Goal: Information Seeking & Learning: Learn about a topic

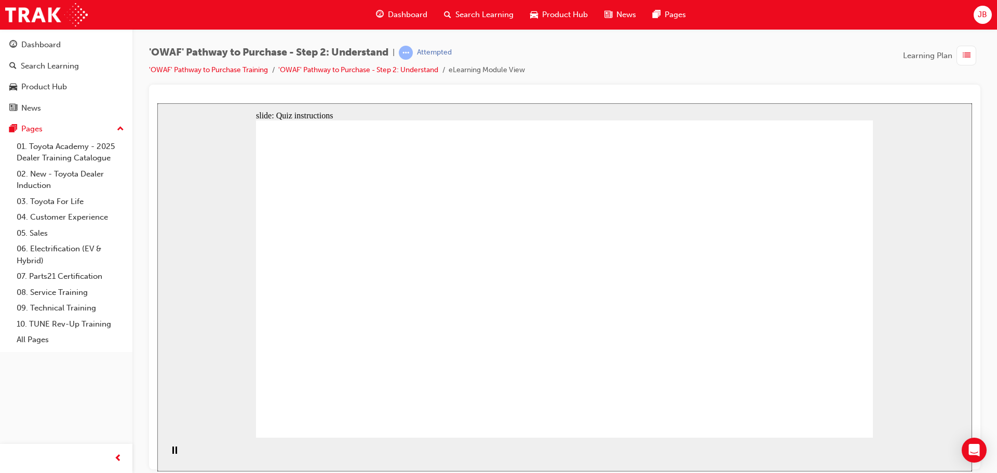
drag, startPoint x: 739, startPoint y: 331, endPoint x: 358, endPoint y: 328, distance: 381.2
drag, startPoint x: 781, startPoint y: 320, endPoint x: 792, endPoint y: 327, distance: 12.6
drag, startPoint x: 780, startPoint y: 344, endPoint x: 411, endPoint y: 349, distance: 369.2
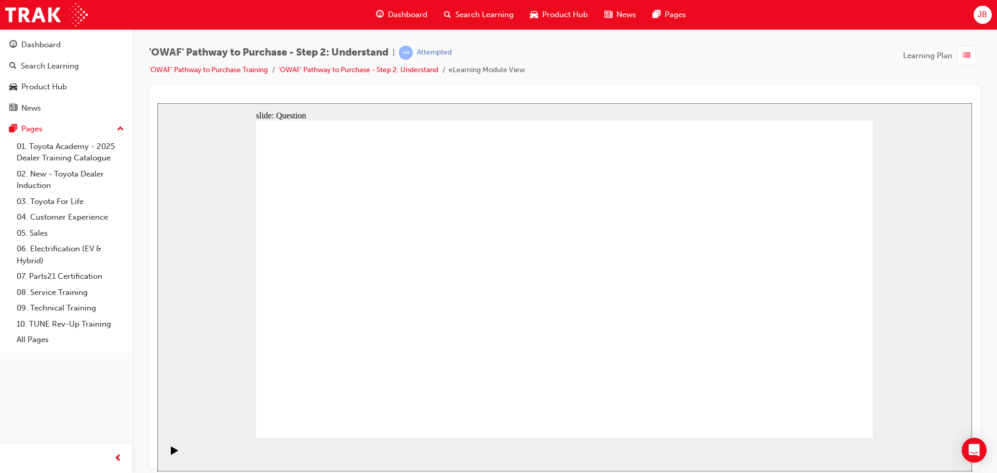
drag, startPoint x: 797, startPoint y: 361, endPoint x: 595, endPoint y: 362, distance: 202.5
drag, startPoint x: 793, startPoint y: 349, endPoint x: 624, endPoint y: 352, distance: 169.3
drag, startPoint x: 796, startPoint y: 346, endPoint x: 622, endPoint y: 354, distance: 174.1
drag, startPoint x: 797, startPoint y: 361, endPoint x: 422, endPoint y: 358, distance: 375.4
drag, startPoint x: 799, startPoint y: 355, endPoint x: 416, endPoint y: 366, distance: 382.9
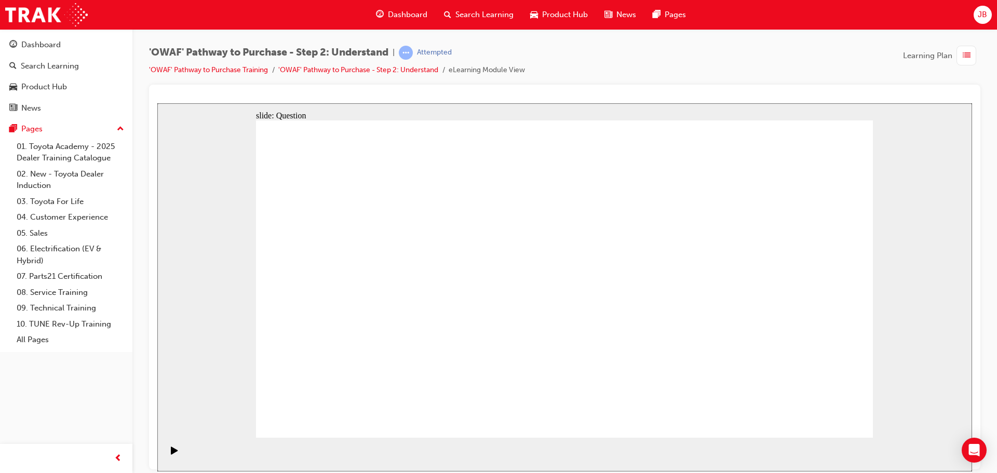
drag, startPoint x: 774, startPoint y: 349, endPoint x: 379, endPoint y: 362, distance: 394.9
drag, startPoint x: 778, startPoint y: 341, endPoint x: 596, endPoint y: 331, distance: 182.5
drag, startPoint x: 758, startPoint y: 348, endPoint x: 376, endPoint y: 361, distance: 381.4
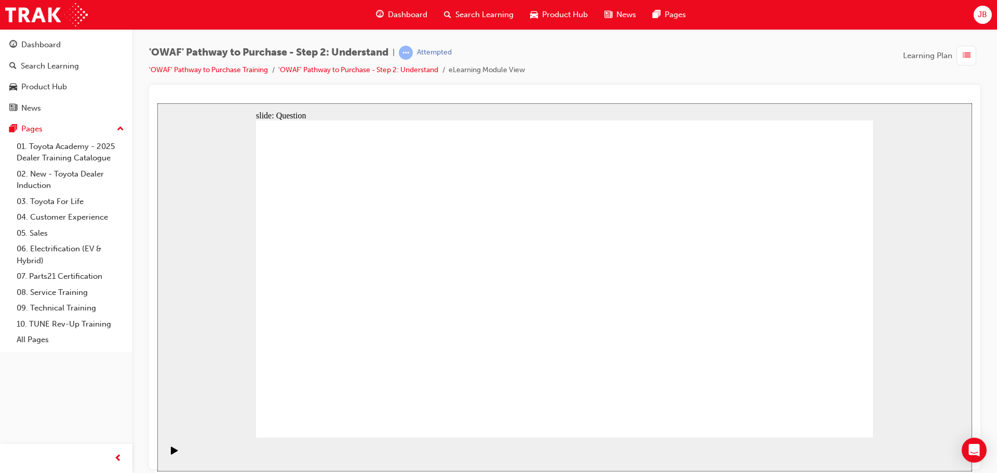
drag, startPoint x: 798, startPoint y: 341, endPoint x: 603, endPoint y: 348, distance: 194.9
drag, startPoint x: 800, startPoint y: 348, endPoint x: 621, endPoint y: 352, distance: 179.2
drag, startPoint x: 783, startPoint y: 358, endPoint x: 590, endPoint y: 352, distance: 193.3
drag, startPoint x: 766, startPoint y: 360, endPoint x: 380, endPoint y: 370, distance: 386.5
drag, startPoint x: 757, startPoint y: 353, endPoint x: 357, endPoint y: 362, distance: 400.4
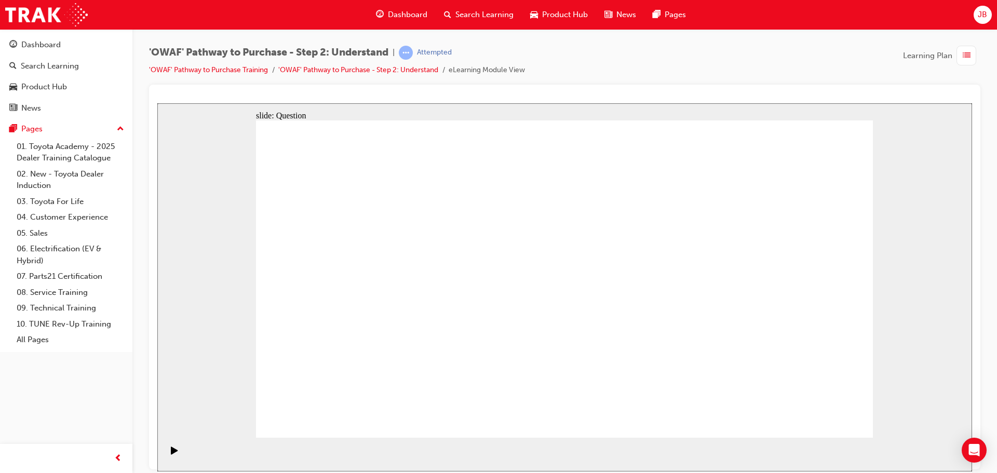
drag, startPoint x: 780, startPoint y: 353, endPoint x: 408, endPoint y: 363, distance: 373.0
drag, startPoint x: 427, startPoint y: 354, endPoint x: 470, endPoint y: 255, distance: 107.5
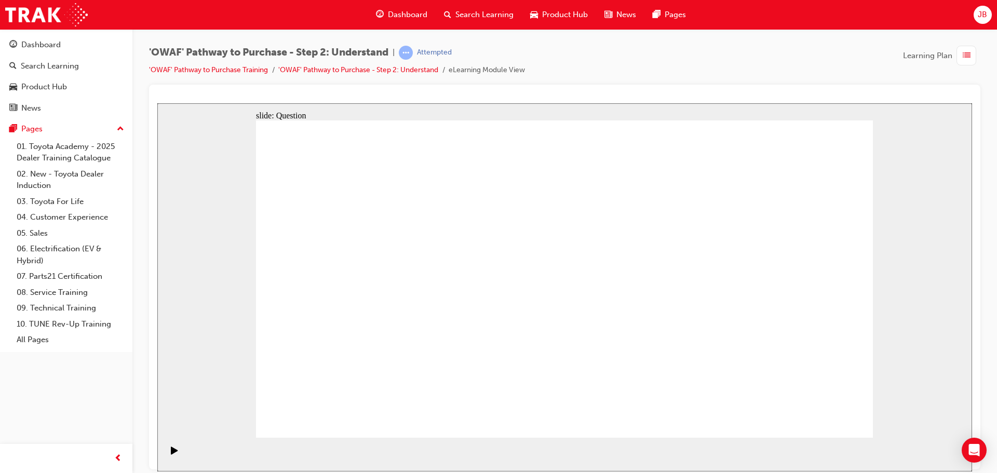
drag, startPoint x: 513, startPoint y: 354, endPoint x: 573, endPoint y: 261, distance: 110.3
drag, startPoint x: 606, startPoint y: 413, endPoint x: 673, endPoint y: 257, distance: 170.7
drag, startPoint x: 709, startPoint y: 377, endPoint x: 558, endPoint y: 283, distance: 177.5
drag, startPoint x: 410, startPoint y: 381, endPoint x: 455, endPoint y: 258, distance: 131.1
drag, startPoint x: 507, startPoint y: 405, endPoint x: 556, endPoint y: 250, distance: 162.3
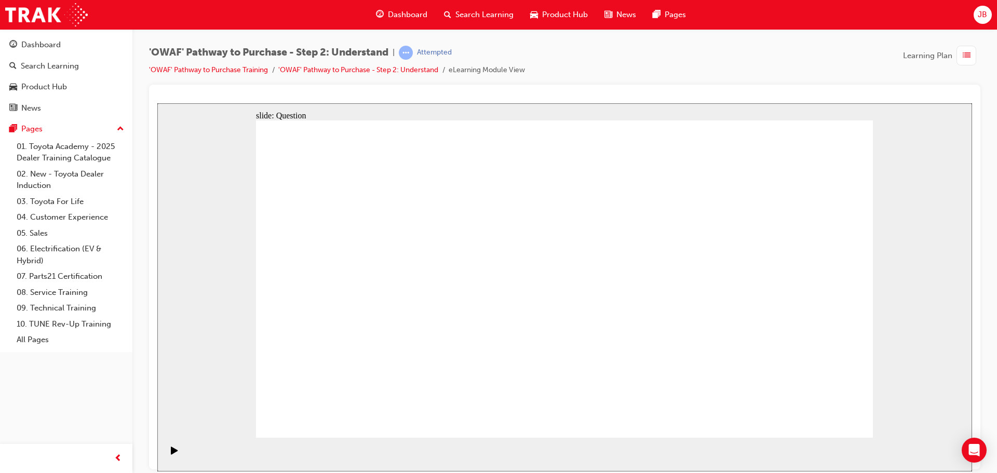
drag, startPoint x: 618, startPoint y: 344, endPoint x: 684, endPoint y: 253, distance: 112.0
drag, startPoint x: 685, startPoint y: 405, endPoint x: 535, endPoint y: 285, distance: 192.1
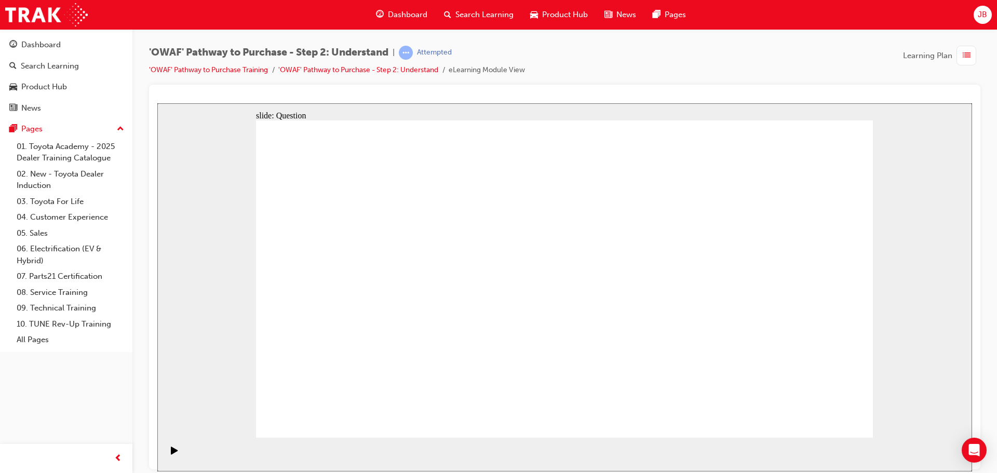
checkbox input "true"
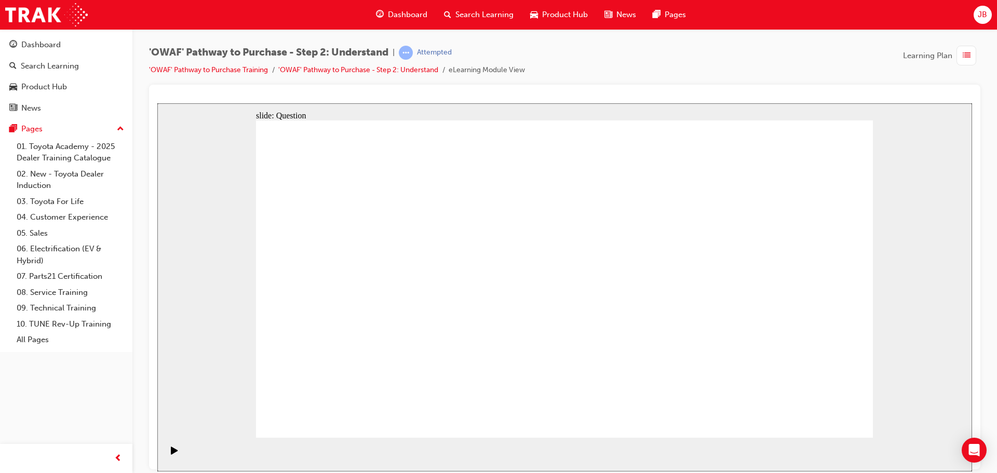
checkbox input "true"
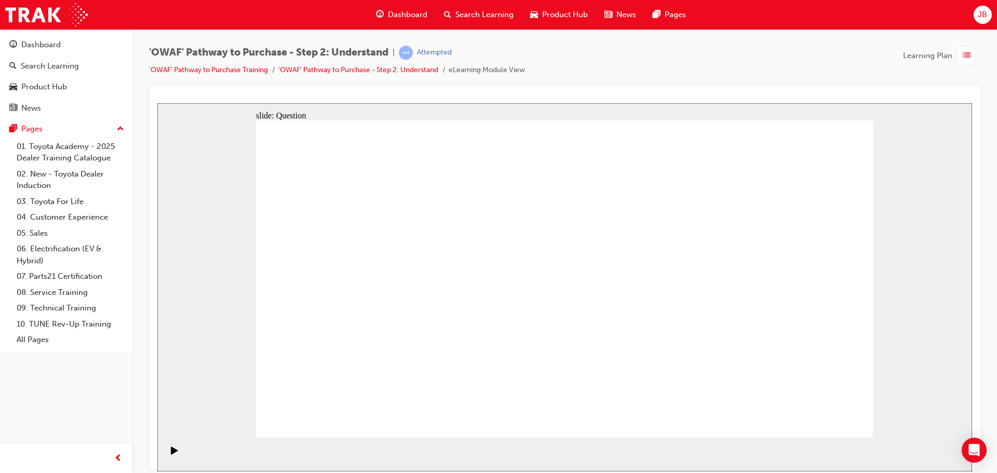
radio input "false"
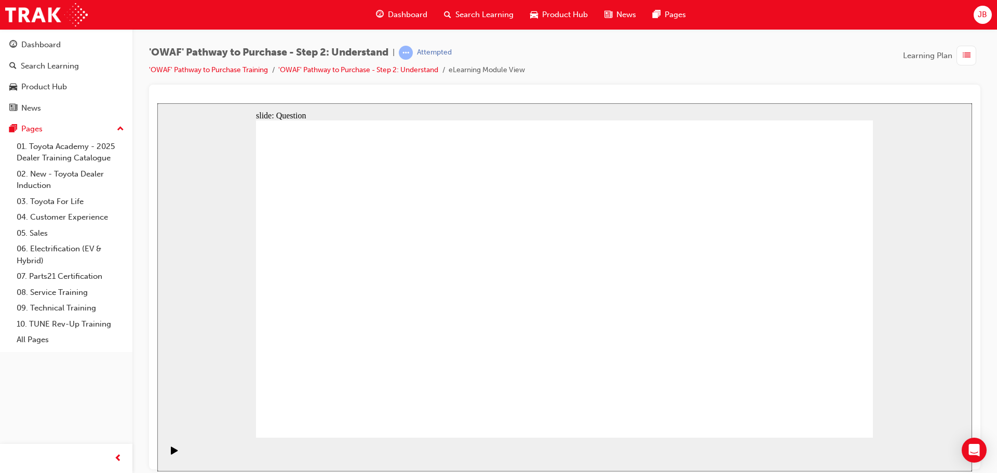
radio input "false"
radio input "true"
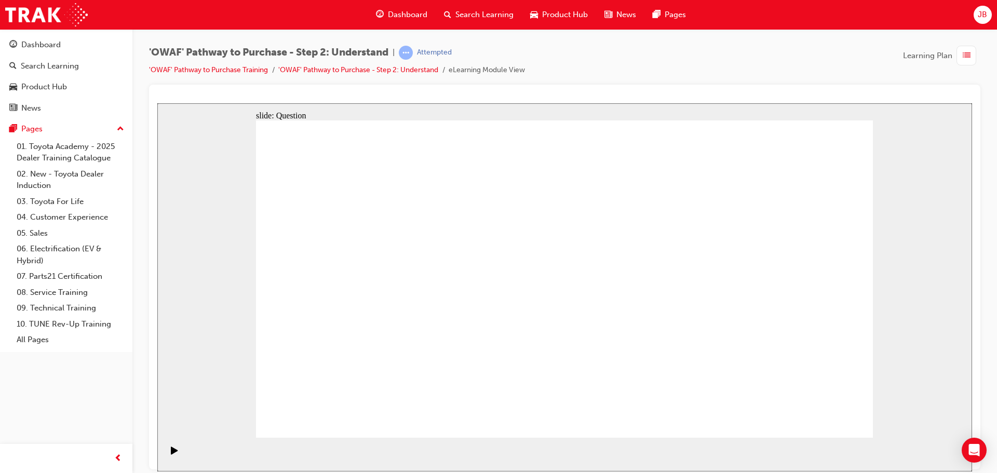
drag, startPoint x: 397, startPoint y: 248, endPoint x: 583, endPoint y: 369, distance: 221.8
drag, startPoint x: 572, startPoint y: 238, endPoint x: 321, endPoint y: 365, distance: 280.8
drag, startPoint x: 631, startPoint y: 262, endPoint x: 384, endPoint y: 382, distance: 274.3
drag, startPoint x: 511, startPoint y: 247, endPoint x: 451, endPoint y: 366, distance: 133.5
drag, startPoint x: 806, startPoint y: 252, endPoint x: 505, endPoint y: 372, distance: 324.7
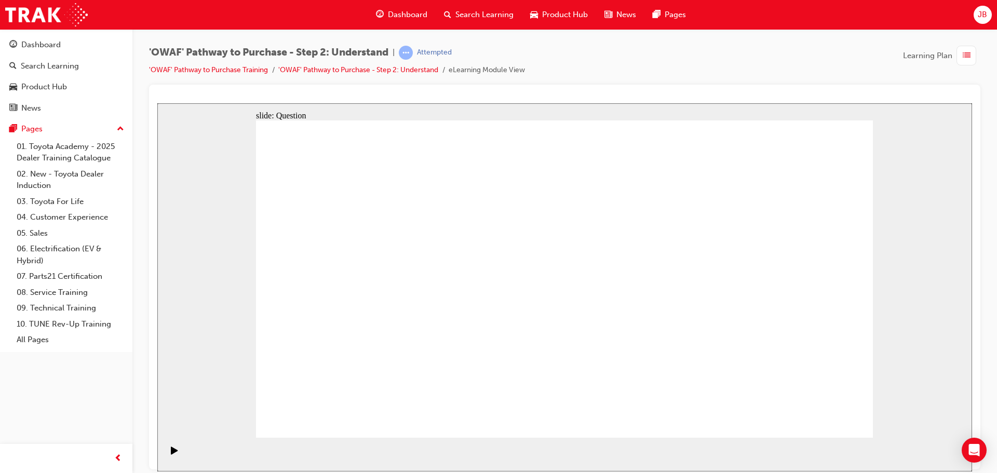
drag, startPoint x: 754, startPoint y: 236, endPoint x: 631, endPoint y: 354, distance: 170.8
drag, startPoint x: 439, startPoint y: 253, endPoint x: 806, endPoint y: 374, distance: 386.7
drag, startPoint x: 340, startPoint y: 240, endPoint x: 766, endPoint y: 360, distance: 442.9
drag, startPoint x: 698, startPoint y: 242, endPoint x: 703, endPoint y: 372, distance: 129.9
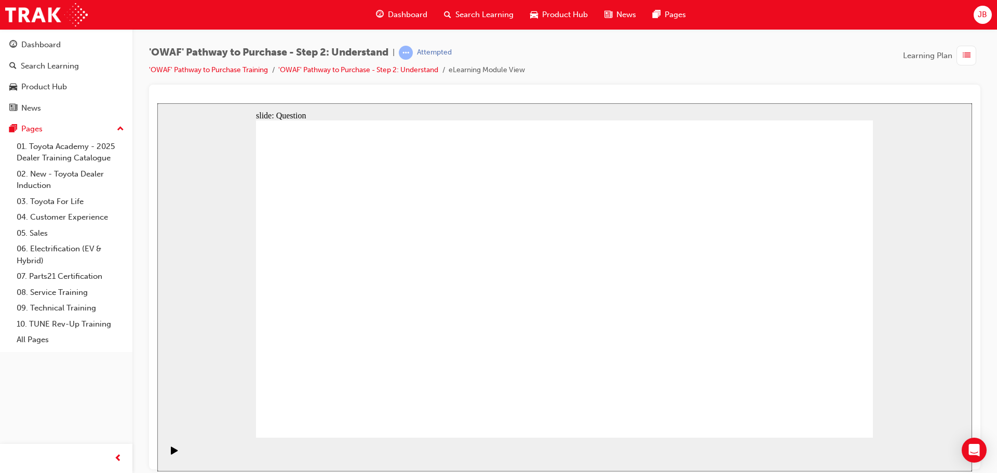
drag, startPoint x: 730, startPoint y: 374, endPoint x: 674, endPoint y: 380, distance: 56.4
drag, startPoint x: 695, startPoint y: 250, endPoint x: 765, endPoint y: 379, distance: 147.1
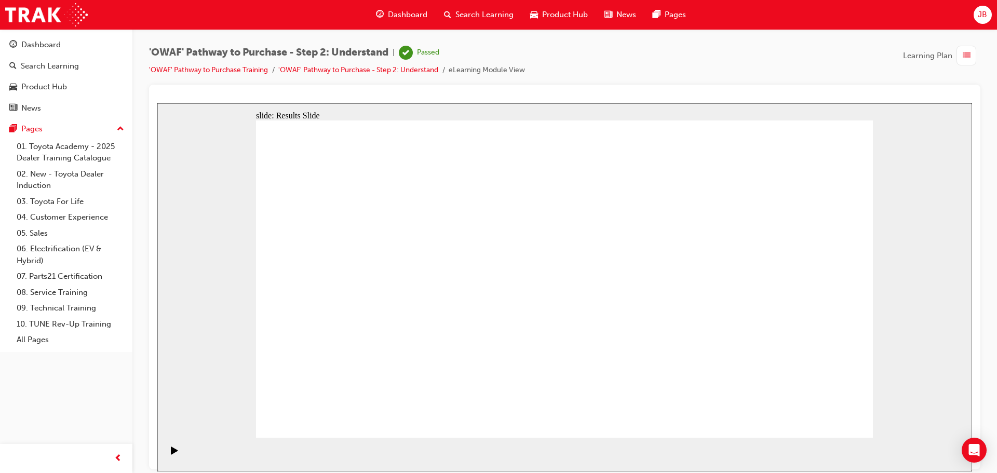
click at [400, 18] on span "Dashboard" at bounding box center [407, 15] width 39 height 12
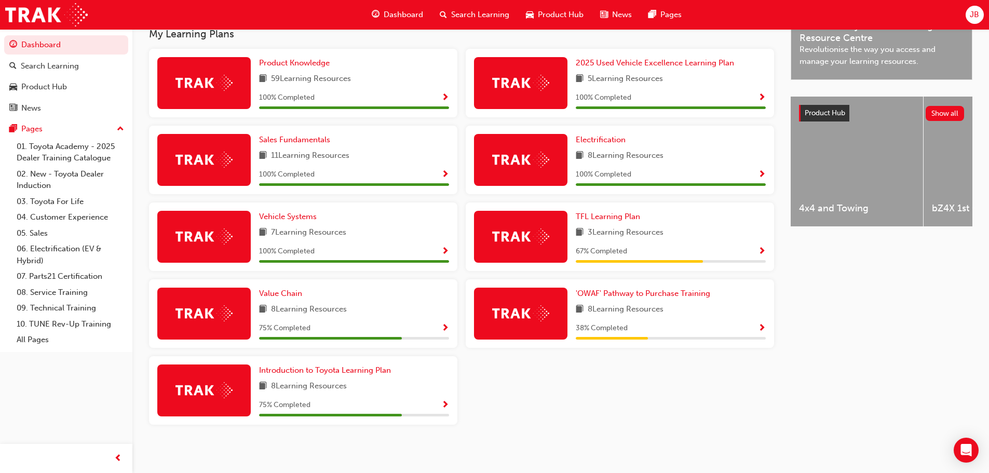
scroll to position [348, 0]
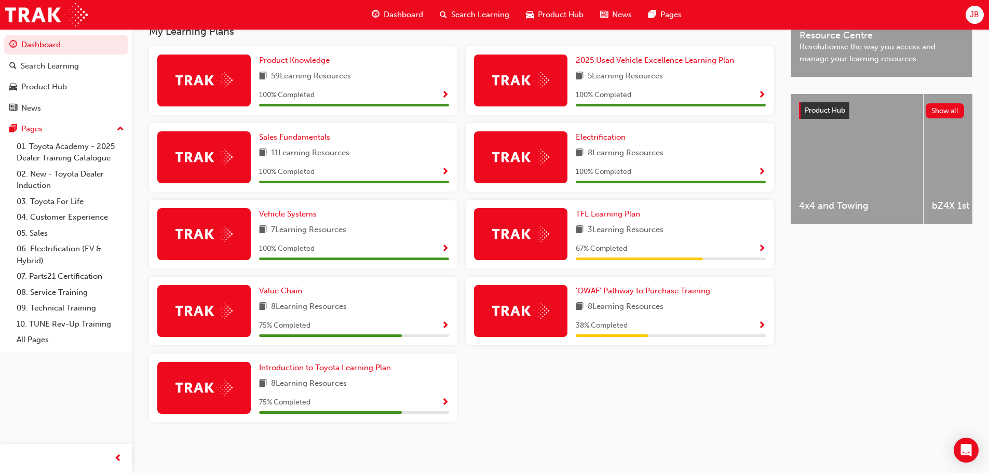
click at [765, 330] on span "Show Progress" at bounding box center [762, 325] width 8 height 9
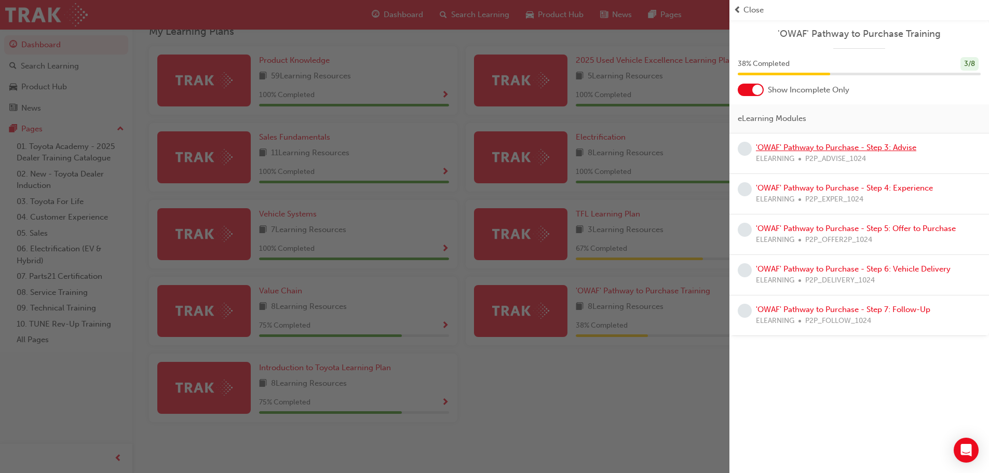
click at [833, 151] on link "'OWAF' Pathway to Purchase - Step 3: Advise" at bounding box center [836, 147] width 160 height 9
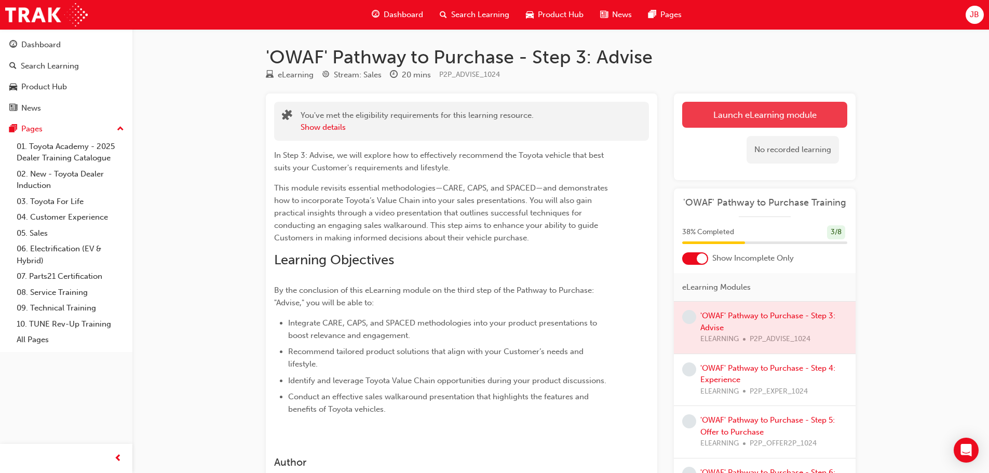
click at [742, 119] on link "Launch eLearning module" at bounding box center [764, 115] width 165 height 26
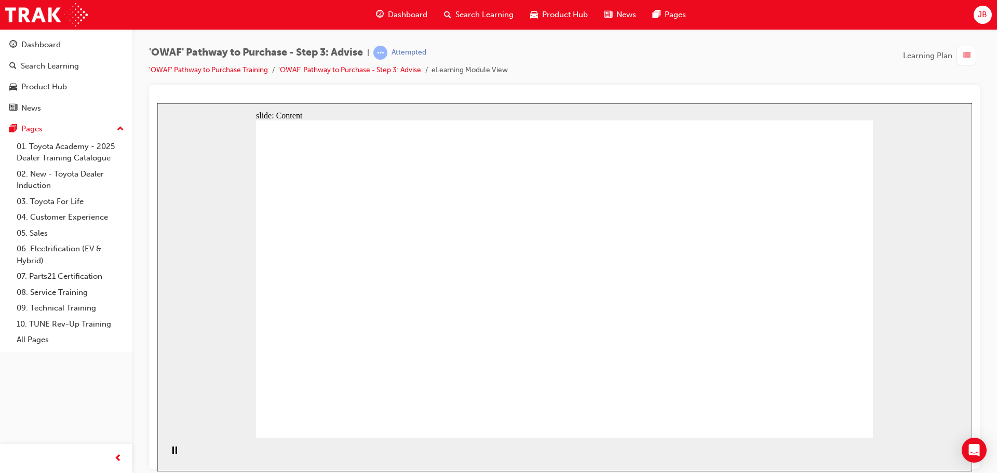
click at [716, 60] on div "'OWAF' Pathway to Purchase - Step 3: Advise | Attempted 'OWAF' Pathway to Purch…" at bounding box center [564, 65] width 831 height 39
drag, startPoint x: 582, startPoint y: 186, endPoint x: 598, endPoint y: 208, distance: 26.8
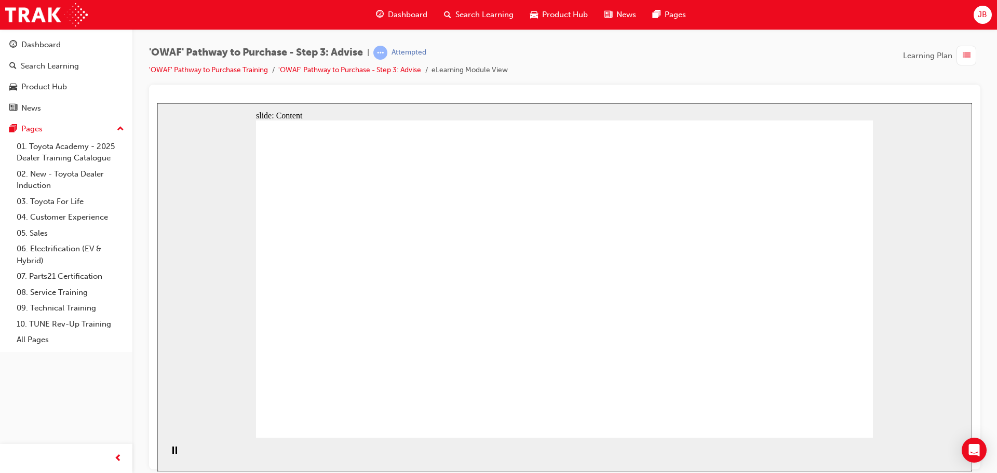
drag, startPoint x: 314, startPoint y: 187, endPoint x: 357, endPoint y: 220, distance: 54.5
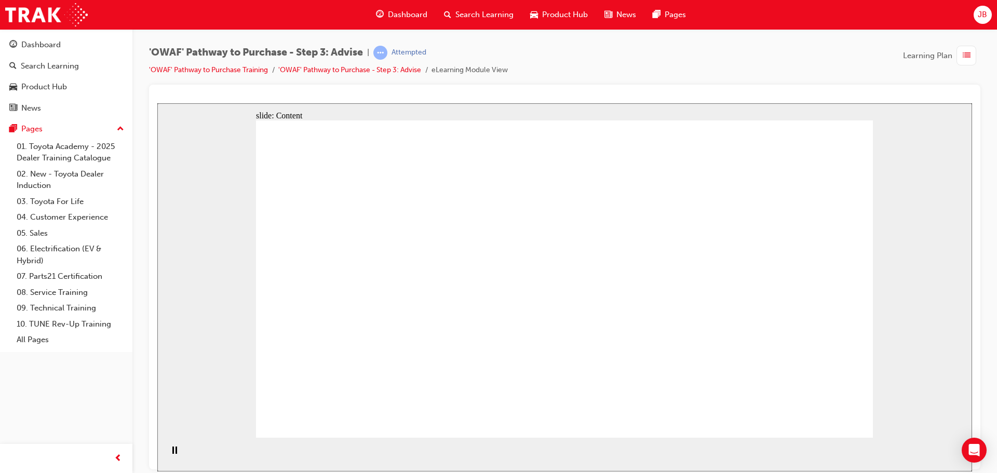
drag, startPoint x: 372, startPoint y: 199, endPoint x: 347, endPoint y: 179, distance: 32.5
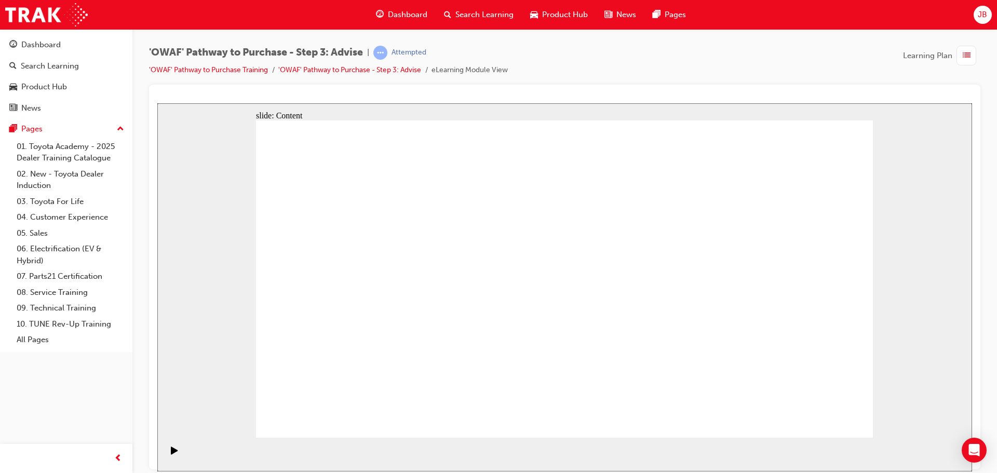
drag, startPoint x: 806, startPoint y: 408, endPoint x: 812, endPoint y: 417, distance: 10.7
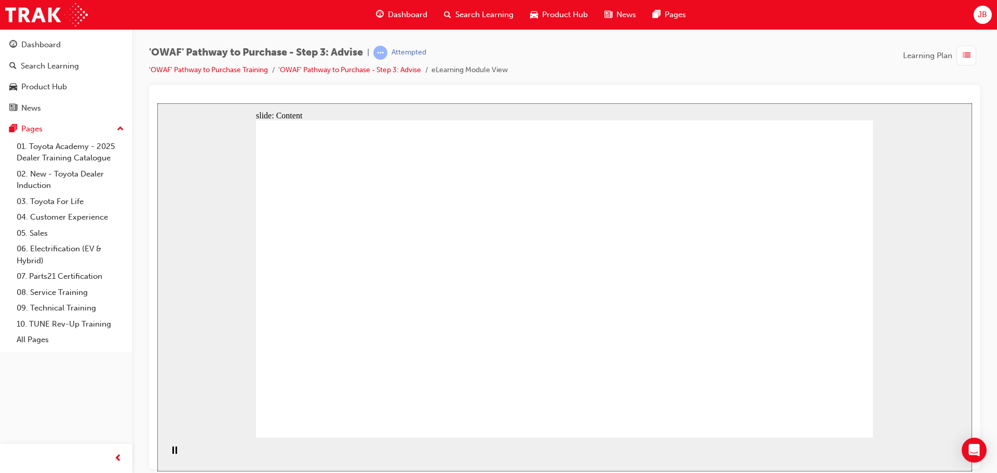
click at [916, 439] on section "Playback Speed 2 1.75 1.5 1.25 Normal" at bounding box center [564, 454] width 815 height 34
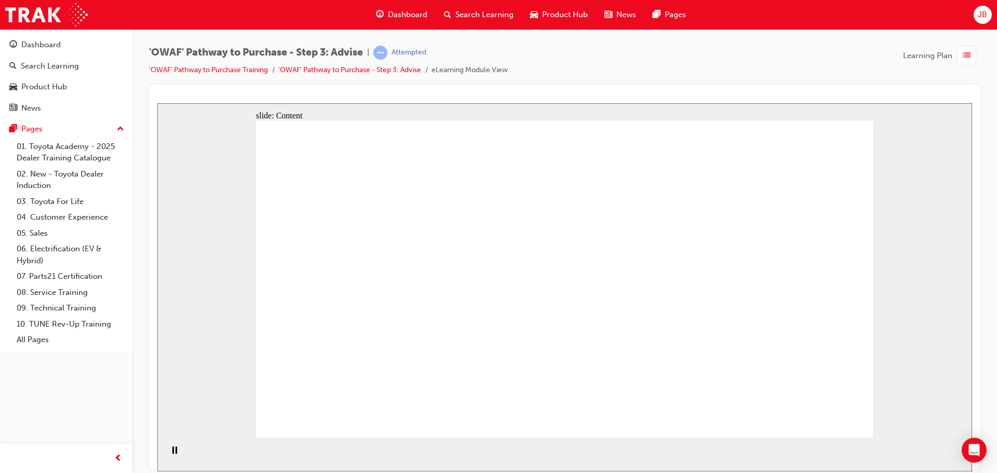
click at [776, 446] on section "Playback Speed 2 1.75 1.5 1.25 Normal" at bounding box center [564, 454] width 815 height 34
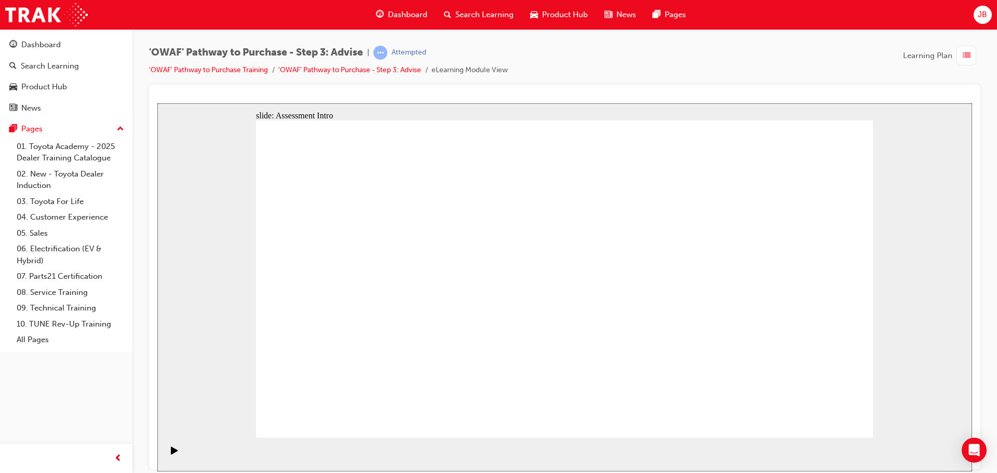
drag, startPoint x: 584, startPoint y: 388, endPoint x: 415, endPoint y: 258, distance: 212.9
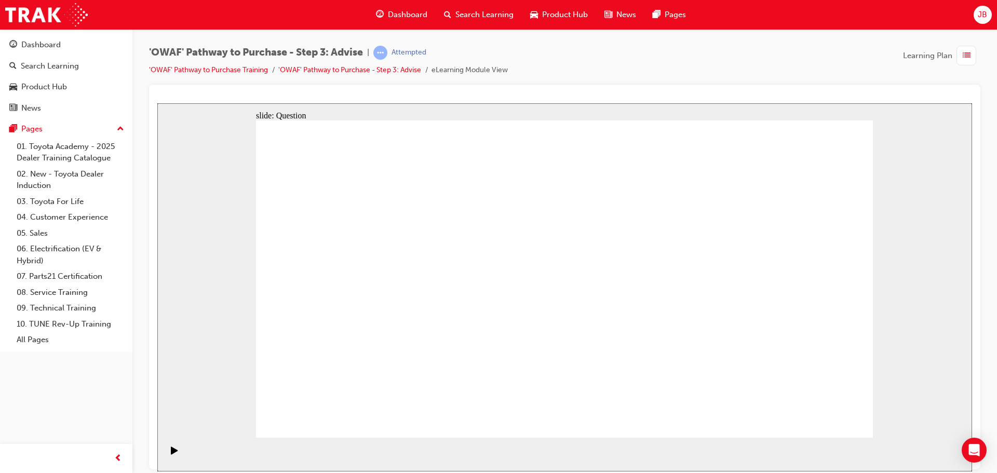
drag, startPoint x: 434, startPoint y: 389, endPoint x: 430, endPoint y: 299, distance: 90.9
drag, startPoint x: 746, startPoint y: 380, endPoint x: 402, endPoint y: 331, distance: 347.3
drag, startPoint x: 400, startPoint y: 295, endPoint x: 402, endPoint y: 339, distance: 44.2
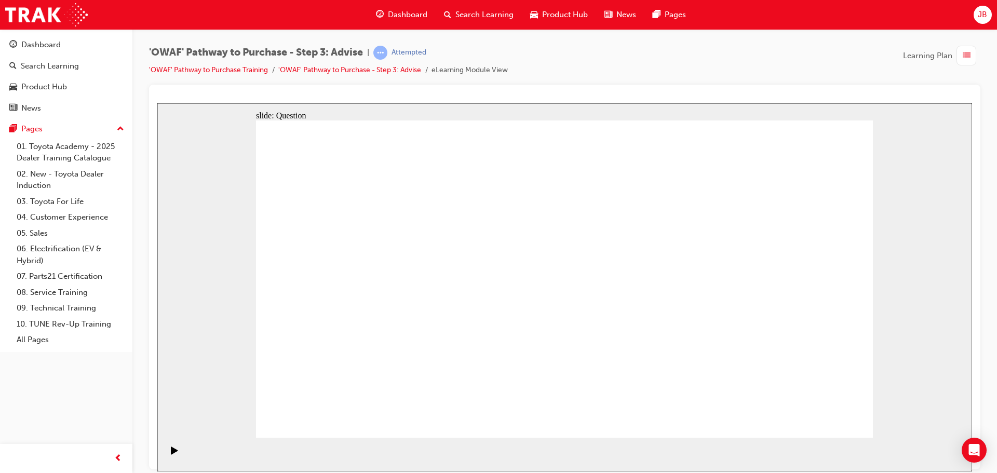
drag, startPoint x: 799, startPoint y: 381, endPoint x: 406, endPoint y: 289, distance: 403.7
click at [925, 195] on div "slide: Question Rectangle 1 Question 2 Fill in the blanks in the following stat…" at bounding box center [564, 287] width 815 height 368
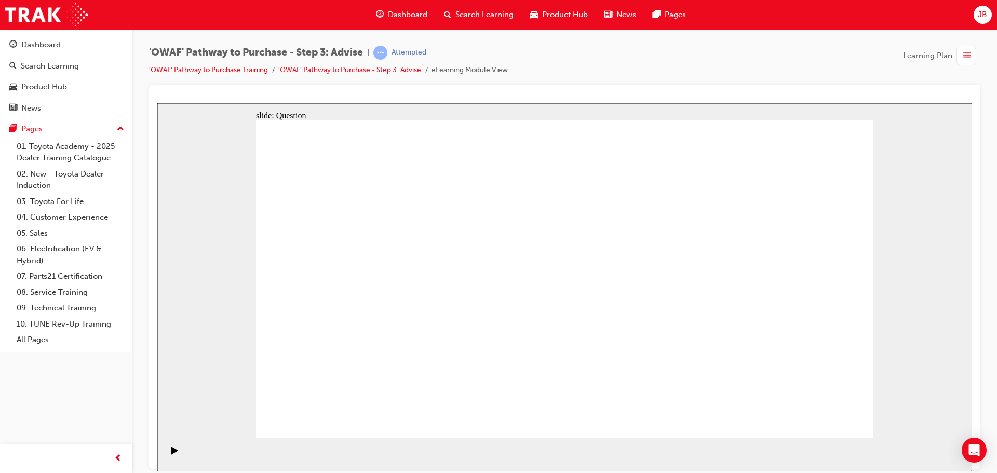
drag, startPoint x: 462, startPoint y: 384, endPoint x: 515, endPoint y: 258, distance: 136.6
drag, startPoint x: 550, startPoint y: 378, endPoint x: 409, endPoint y: 281, distance: 171.8
drag, startPoint x: 664, startPoint y: 411, endPoint x: 664, endPoint y: 282, distance: 128.8
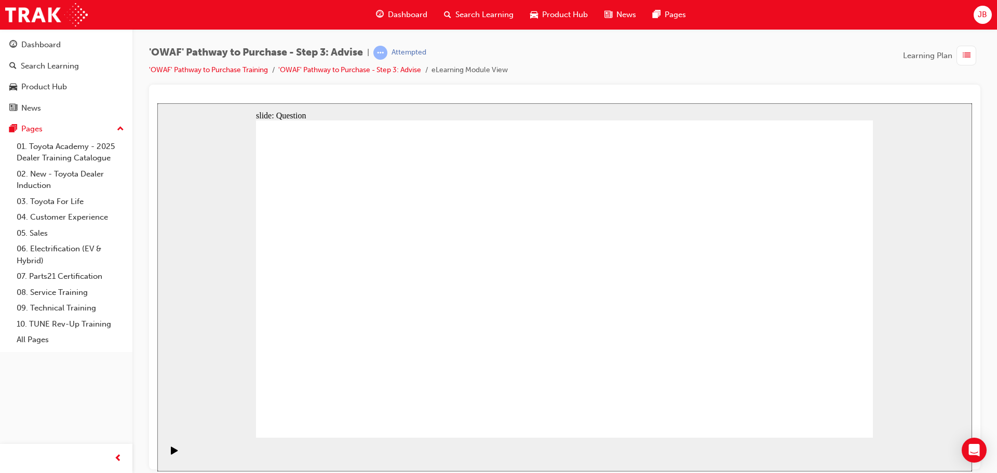
drag, startPoint x: 678, startPoint y: 288, endPoint x: 694, endPoint y: 408, distance: 121.0
drag, startPoint x: 669, startPoint y: 346, endPoint x: 656, endPoint y: 281, distance: 66.8
drag, startPoint x: 656, startPoint y: 281, endPoint x: 662, endPoint y: 348, distance: 67.2
drag, startPoint x: 476, startPoint y: 415, endPoint x: 683, endPoint y: 290, distance: 241.8
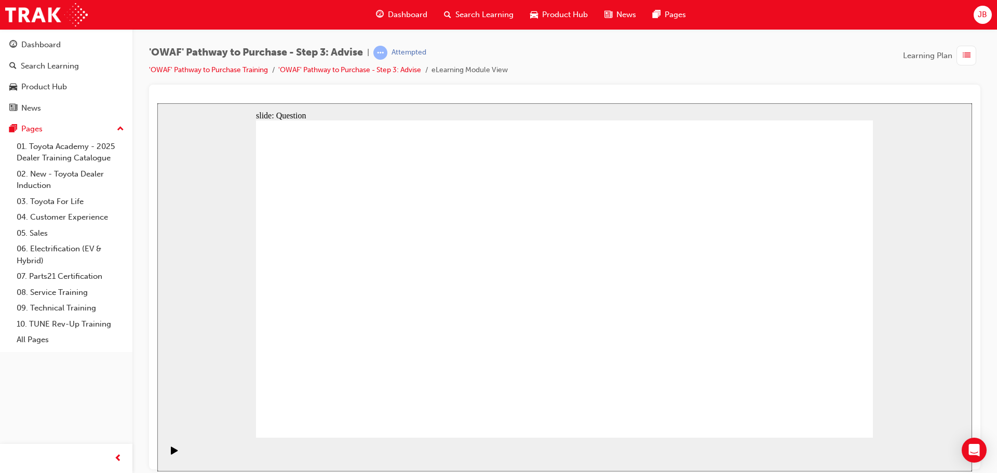
drag, startPoint x: 740, startPoint y: 339, endPoint x: 567, endPoint y: 331, distance: 173.1
drag, startPoint x: 787, startPoint y: 350, endPoint x: 397, endPoint y: 357, distance: 390.0
drag, startPoint x: 783, startPoint y: 358, endPoint x: 412, endPoint y: 365, distance: 370.8
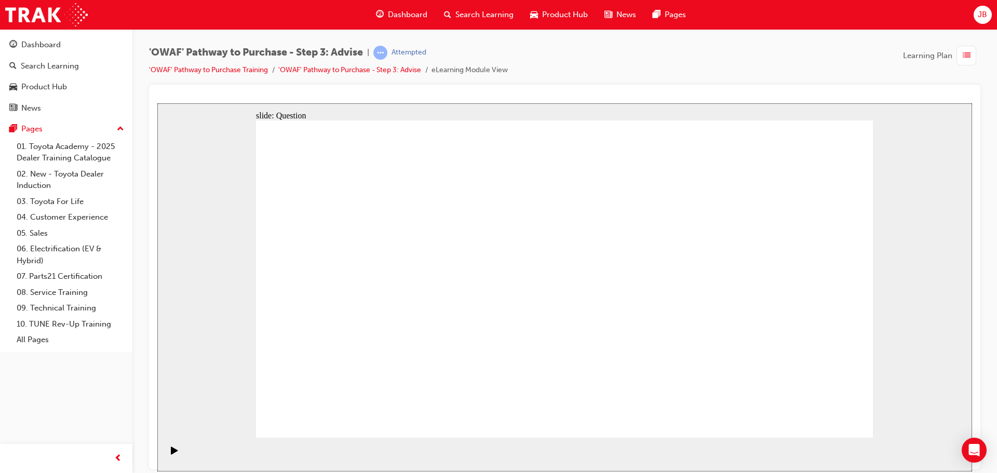
drag, startPoint x: 773, startPoint y: 359, endPoint x: 602, endPoint y: 357, distance: 170.3
drag, startPoint x: 737, startPoint y: 362, endPoint x: 557, endPoint y: 360, distance: 180.2
drag, startPoint x: 727, startPoint y: 353, endPoint x: 352, endPoint y: 342, distance: 376.1
drag, startPoint x: 734, startPoint y: 361, endPoint x: 352, endPoint y: 365, distance: 382.2
drag, startPoint x: 777, startPoint y: 369, endPoint x: 371, endPoint y: 357, distance: 405.7
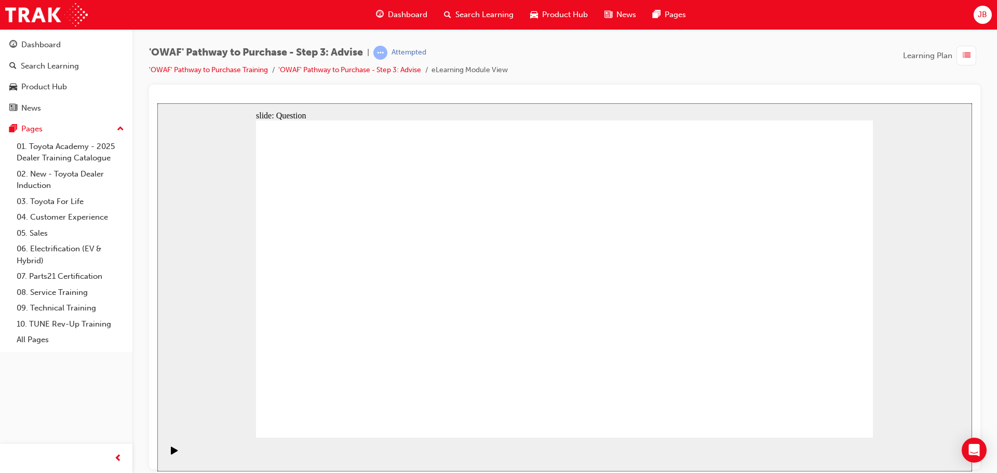
drag, startPoint x: 754, startPoint y: 342, endPoint x: 567, endPoint y: 335, distance: 187.1
drag, startPoint x: 752, startPoint y: 357, endPoint x: 369, endPoint y: 354, distance: 383.7
drag, startPoint x: 732, startPoint y: 363, endPoint x: 559, endPoint y: 389, distance: 175.4
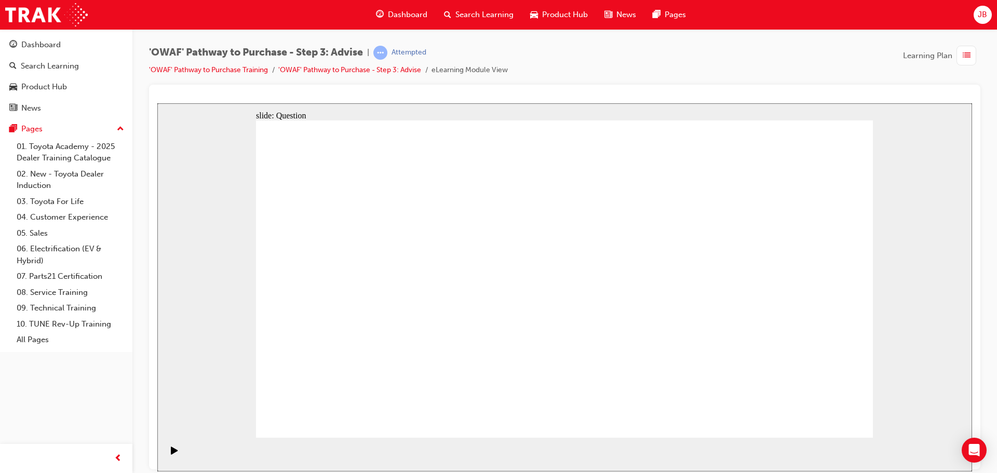
drag, startPoint x: 780, startPoint y: 356, endPoint x: 587, endPoint y: 352, distance: 193.2
drag, startPoint x: 772, startPoint y: 354, endPoint x: 590, endPoint y: 353, distance: 181.2
drag, startPoint x: 769, startPoint y: 344, endPoint x: 435, endPoint y: 356, distance: 334.1
drag, startPoint x: 774, startPoint y: 351, endPoint x: 411, endPoint y: 344, distance: 363.0
drag, startPoint x: 774, startPoint y: 348, endPoint x: 396, endPoint y: 335, distance: 378.2
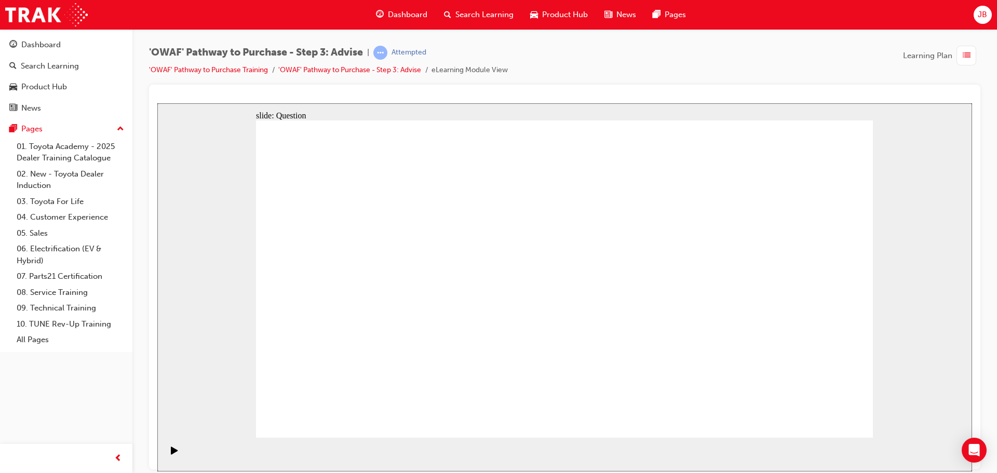
drag, startPoint x: 378, startPoint y: 250, endPoint x: 653, endPoint y: 283, distance: 277.7
drag, startPoint x: 361, startPoint y: 305, endPoint x: 598, endPoint y: 300, distance: 237.3
drag, startPoint x: 449, startPoint y: 342, endPoint x: 726, endPoint y: 254, distance: 291.3
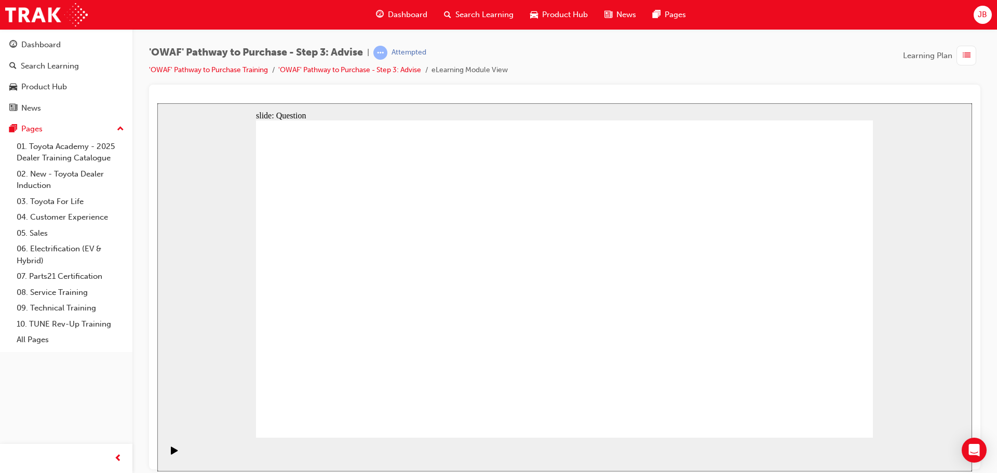
drag, startPoint x: 452, startPoint y: 305, endPoint x: 602, endPoint y: 303, distance: 150.1
drag, startPoint x: 369, startPoint y: 352, endPoint x: 656, endPoint y: 306, distance: 291.2
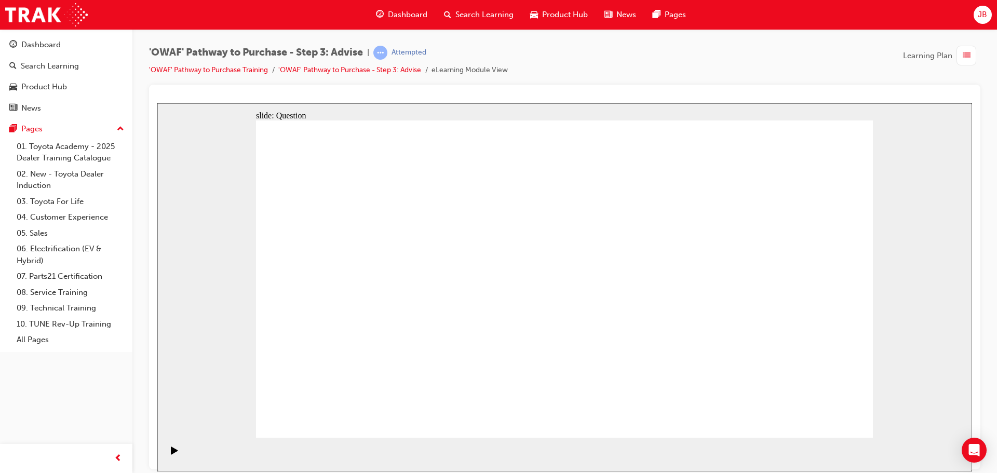
drag, startPoint x: 506, startPoint y: 236, endPoint x: 628, endPoint y: 361, distance: 174.1
drag, startPoint x: 628, startPoint y: 249, endPoint x: 376, endPoint y: 367, distance: 278.8
drag, startPoint x: 383, startPoint y: 262, endPoint x: 570, endPoint y: 384, distance: 223.7
drag, startPoint x: 441, startPoint y: 262, endPoint x: 318, endPoint y: 381, distance: 171.5
drag, startPoint x: 317, startPoint y: 261, endPoint x: 443, endPoint y: 383, distance: 175.9
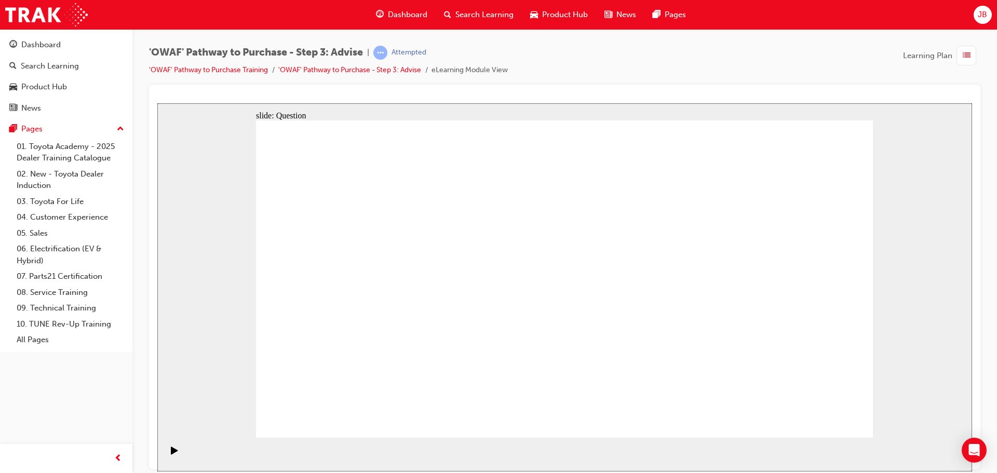
drag, startPoint x: 788, startPoint y: 288, endPoint x: 504, endPoint y: 384, distance: 300.3
drag, startPoint x: 332, startPoint y: 382, endPoint x: 827, endPoint y: 381, distance: 494.9
drag, startPoint x: 575, startPoint y: 245, endPoint x: 329, endPoint y: 369, distance: 275.6
drag, startPoint x: 700, startPoint y: 245, endPoint x: 764, endPoint y: 366, distance: 136.8
drag, startPoint x: 747, startPoint y: 256, endPoint x: 694, endPoint y: 371, distance: 126.9
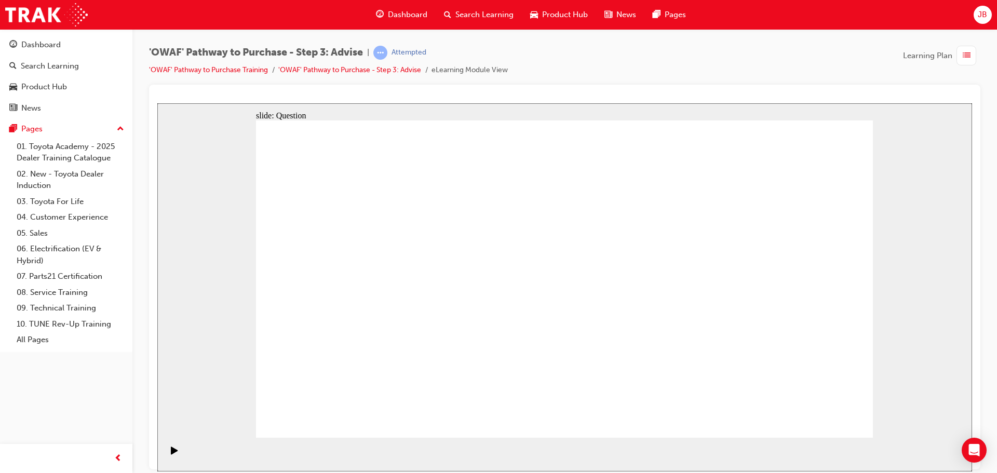
drag, startPoint x: 722, startPoint y: 378, endPoint x: 407, endPoint y: 387, distance: 315.9
drag, startPoint x: 339, startPoint y: 254, endPoint x: 777, endPoint y: 374, distance: 454.0
drag, startPoint x: 429, startPoint y: 374, endPoint x: 744, endPoint y: 379, distance: 314.7
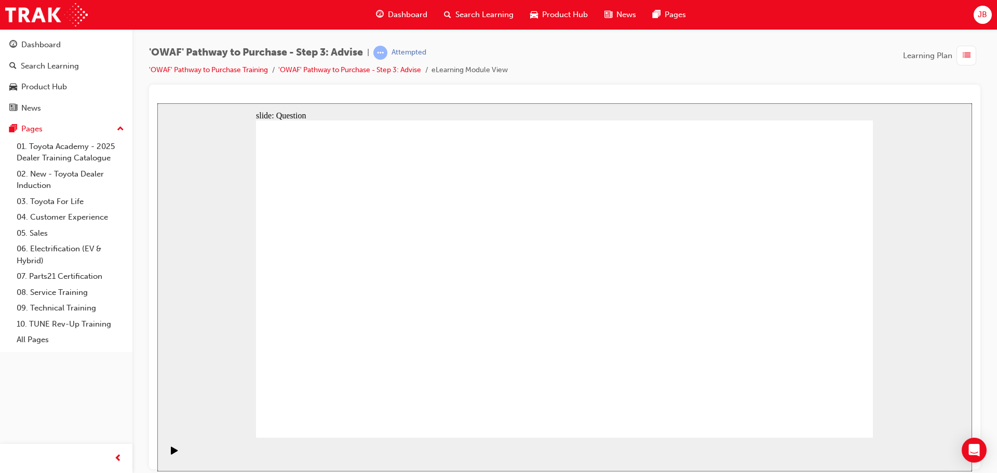
drag, startPoint x: 338, startPoint y: 242, endPoint x: 461, endPoint y: 363, distance: 172.6
drag, startPoint x: 520, startPoint y: 379, endPoint x: 334, endPoint y: 241, distance: 231.3
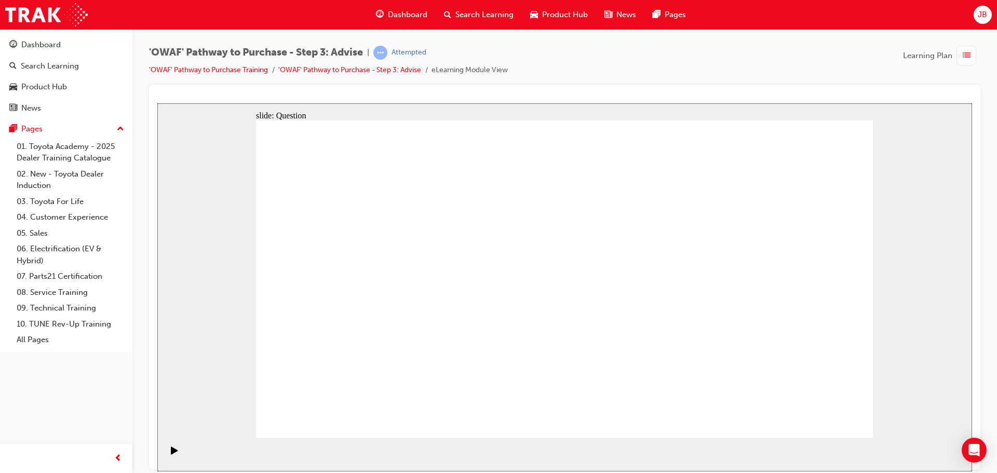
drag, startPoint x: 378, startPoint y: 375, endPoint x: 374, endPoint y: 281, distance: 93.6
drag, startPoint x: 736, startPoint y: 382, endPoint x: 372, endPoint y: 327, distance: 367.6
drag, startPoint x: 411, startPoint y: 291, endPoint x: 411, endPoint y: 387, distance: 95.5
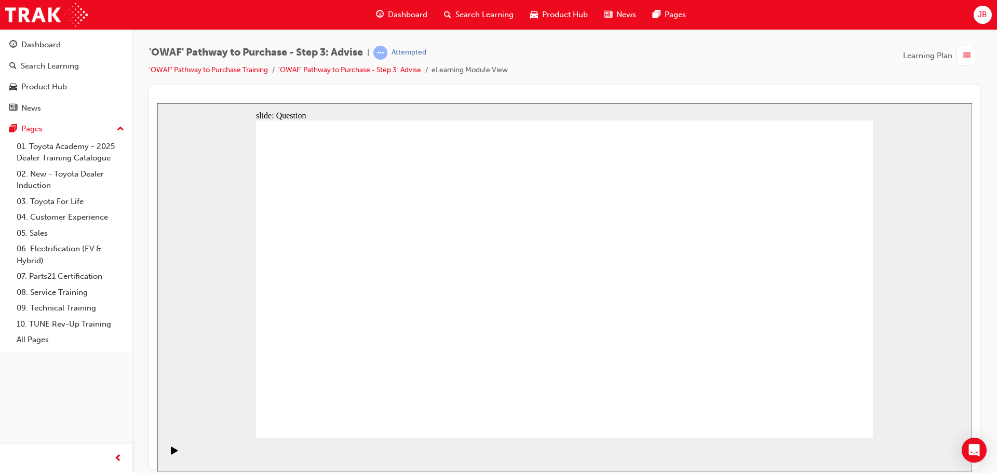
drag, startPoint x: 409, startPoint y: 339, endPoint x: 409, endPoint y: 294, distance: 44.7
drag, startPoint x: 409, startPoint y: 378, endPoint x: 411, endPoint y: 331, distance: 46.3
drag, startPoint x: 662, startPoint y: 382, endPoint x: 510, endPoint y: 252, distance: 199.6
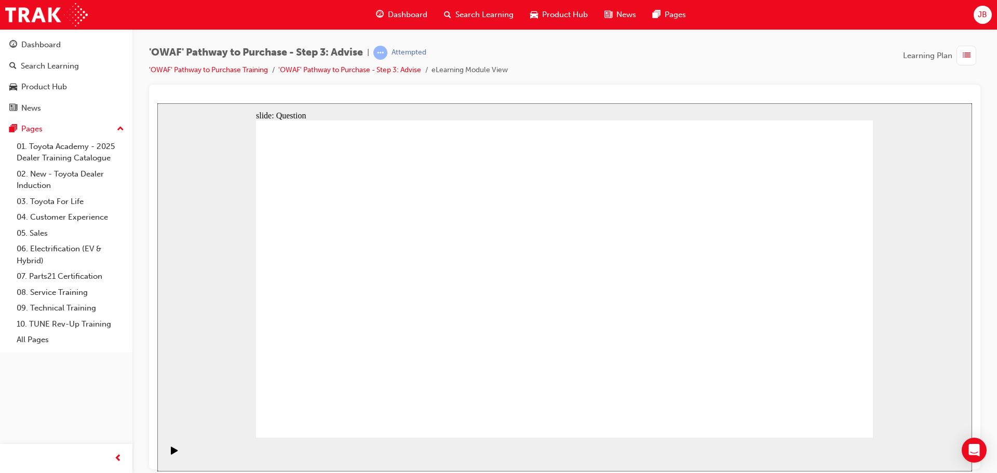
drag, startPoint x: 532, startPoint y: 381, endPoint x: 358, endPoint y: 274, distance: 204.7
drag, startPoint x: 452, startPoint y: 380, endPoint x: 673, endPoint y: 282, distance: 241.8
drag, startPoint x: 508, startPoint y: 252, endPoint x: 533, endPoint y: 370, distance: 120.6
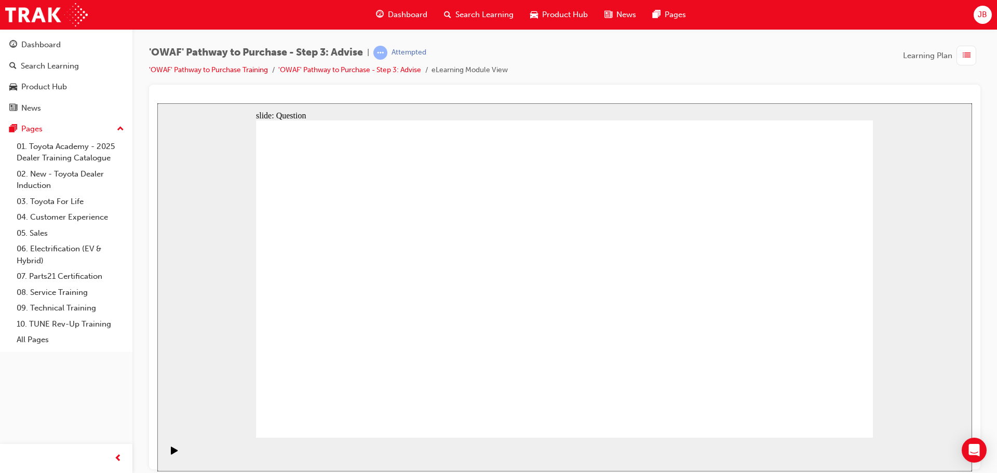
drag, startPoint x: 682, startPoint y: 284, endPoint x: 527, endPoint y: 256, distance: 157.7
drag, startPoint x: 649, startPoint y: 354, endPoint x: 643, endPoint y: 292, distance: 61.5
drag, startPoint x: 758, startPoint y: 344, endPoint x: 373, endPoint y: 327, distance: 385.7
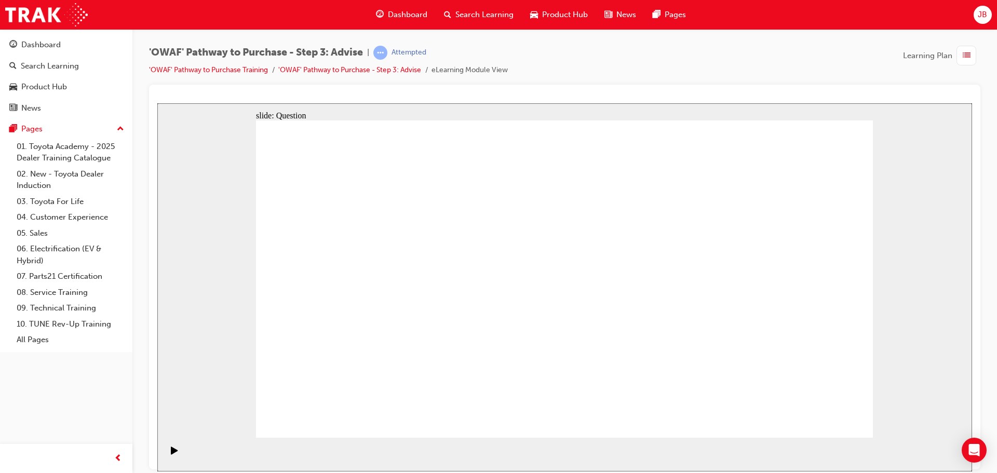
drag, startPoint x: 771, startPoint y: 356, endPoint x: 408, endPoint y: 359, distance: 363.0
drag, startPoint x: 779, startPoint y: 359, endPoint x: 579, endPoint y: 358, distance: 199.9
drag, startPoint x: 774, startPoint y: 363, endPoint x: 591, endPoint y: 359, distance: 182.8
drag, startPoint x: 778, startPoint y: 366, endPoint x: 583, endPoint y: 365, distance: 195.2
drag, startPoint x: 758, startPoint y: 362, endPoint x: 390, endPoint y: 372, distance: 368.3
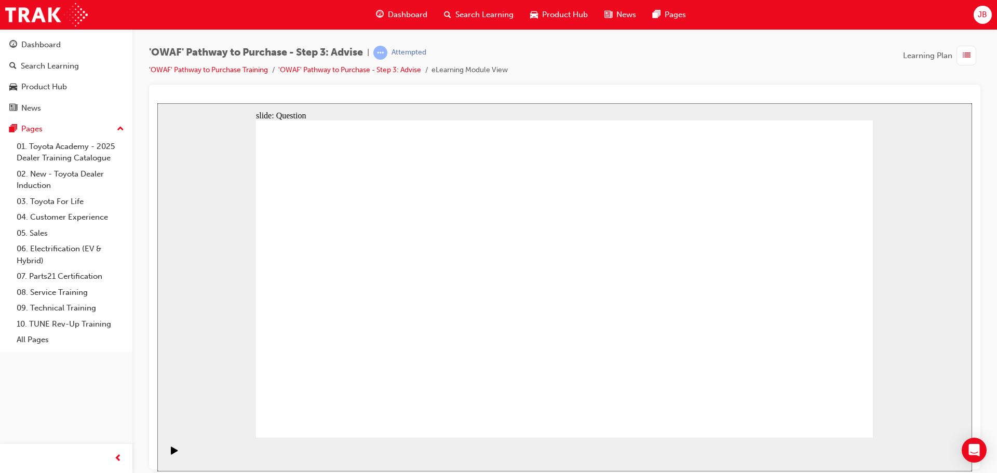
drag, startPoint x: 799, startPoint y: 359, endPoint x: 420, endPoint y: 331, distance: 380.1
drag, startPoint x: 779, startPoint y: 363, endPoint x: 425, endPoint y: 361, distance: 354.7
drag, startPoint x: 350, startPoint y: 242, endPoint x: 594, endPoint y: 248, distance: 243.6
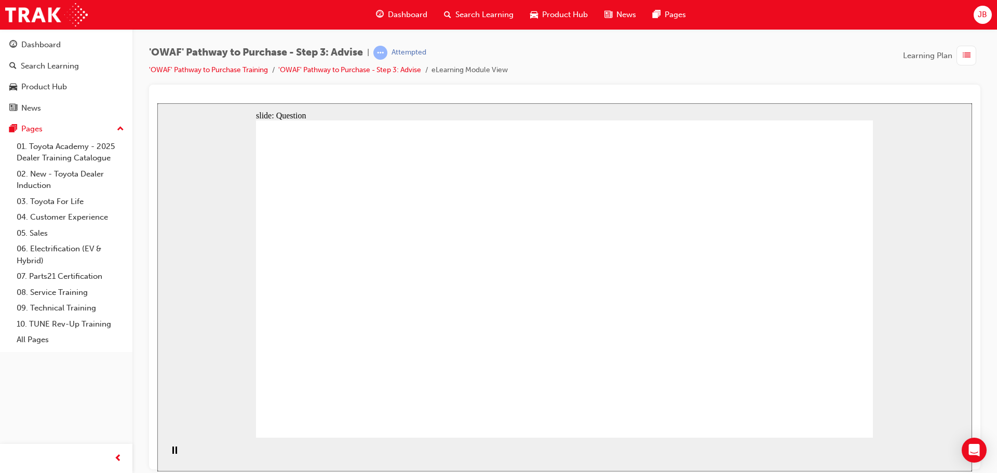
drag, startPoint x: 449, startPoint y: 235, endPoint x: 620, endPoint y: 274, distance: 175.2
drag, startPoint x: 435, startPoint y: 289, endPoint x: 633, endPoint y: 299, distance: 198.6
drag, startPoint x: 439, startPoint y: 355, endPoint x: 664, endPoint y: 332, distance: 226.6
drag, startPoint x: 319, startPoint y: 356, endPoint x: 622, endPoint y: 310, distance: 306.2
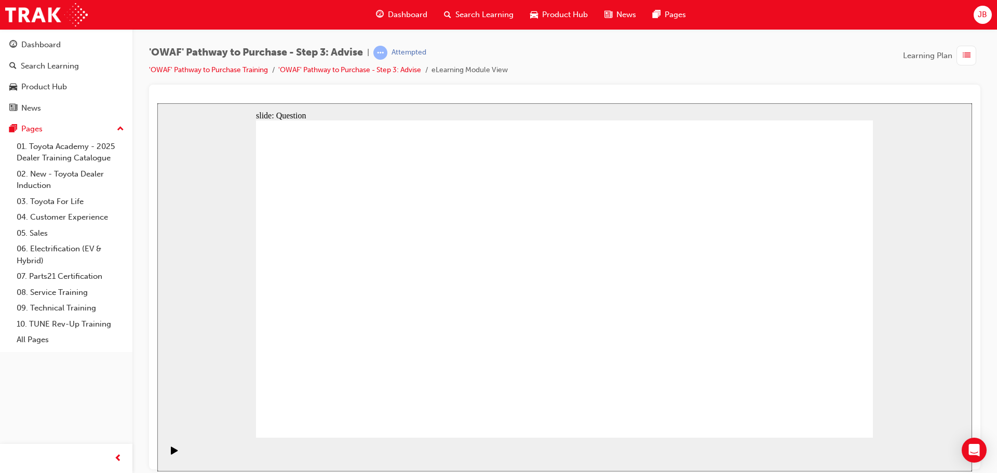
drag, startPoint x: 370, startPoint y: 299, endPoint x: 606, endPoint y: 287, distance: 237.1
drag, startPoint x: 343, startPoint y: 347, endPoint x: 688, endPoint y: 313, distance: 347.0
drag, startPoint x: 641, startPoint y: 250, endPoint x: 383, endPoint y: 333, distance: 271.6
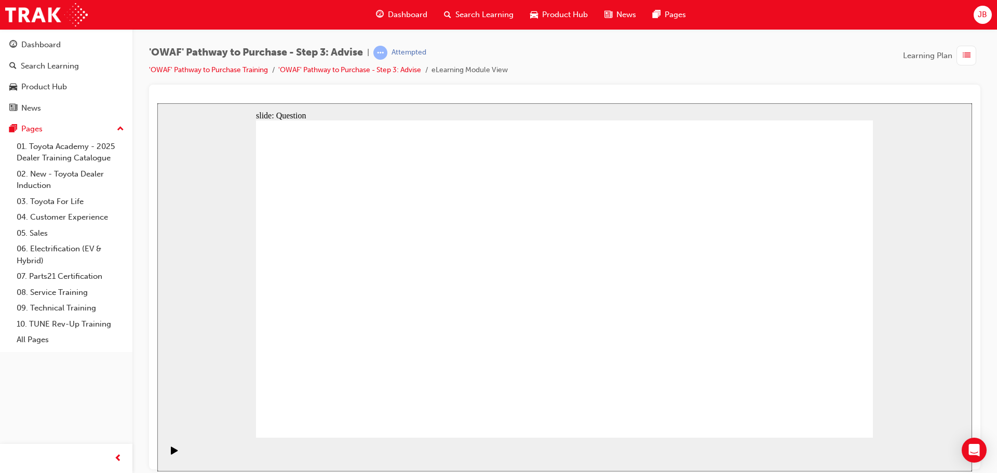
drag, startPoint x: 337, startPoint y: 254, endPoint x: 357, endPoint y: 271, distance: 25.5
drag, startPoint x: 573, startPoint y: 262, endPoint x: 694, endPoint y: 381, distance: 170.4
drag, startPoint x: 327, startPoint y: 245, endPoint x: 756, endPoint y: 363, distance: 444.5
drag, startPoint x: 450, startPoint y: 256, endPoint x: 813, endPoint y: 385, distance: 384.8
drag, startPoint x: 375, startPoint y: 243, endPoint x: 556, endPoint y: 363, distance: 217.3
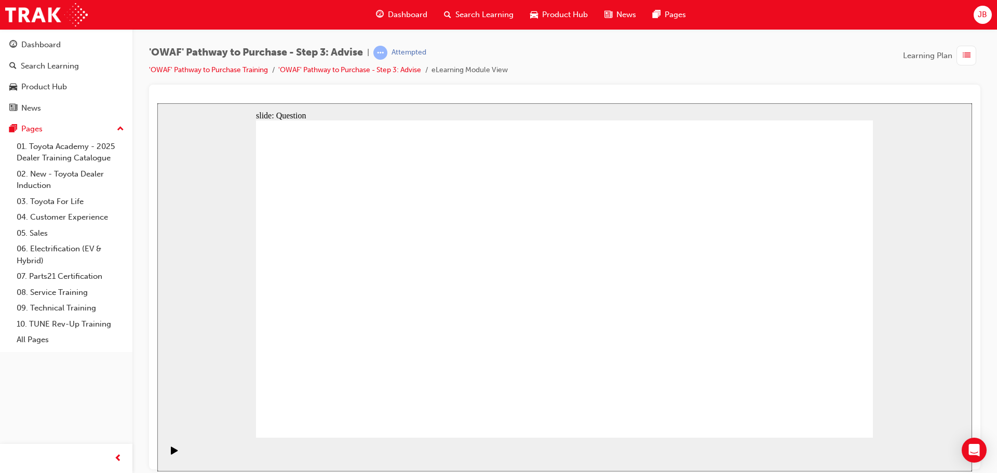
drag, startPoint x: 503, startPoint y: 259, endPoint x: 629, endPoint y: 369, distance: 167.5
drag, startPoint x: 786, startPoint y: 253, endPoint x: 487, endPoint y: 374, distance: 322.0
drag, startPoint x: 682, startPoint y: 258, endPoint x: 437, endPoint y: 376, distance: 272.9
drag, startPoint x: 630, startPoint y: 251, endPoint x: 385, endPoint y: 370, distance: 272.7
drag, startPoint x: 742, startPoint y: 252, endPoint x: 313, endPoint y: 367, distance: 444.1
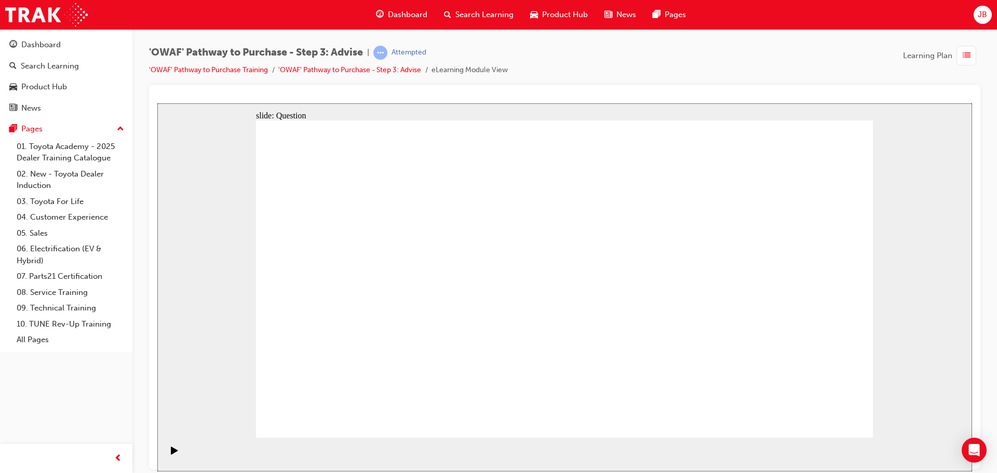
drag, startPoint x: 319, startPoint y: 368, endPoint x: 406, endPoint y: 372, distance: 86.3
drag, startPoint x: 632, startPoint y: 244, endPoint x: 324, endPoint y: 363, distance: 331.1
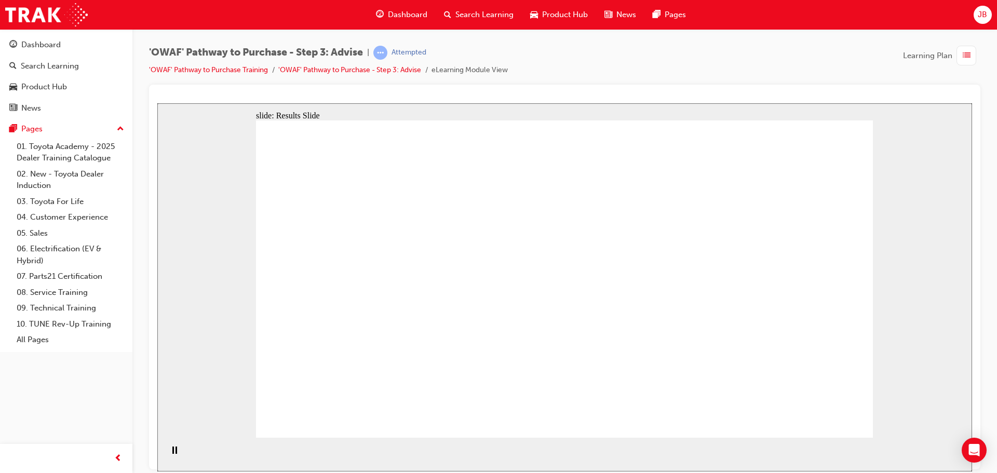
drag, startPoint x: 629, startPoint y: 376, endPoint x: 435, endPoint y: 247, distance: 233.7
drag, startPoint x: 754, startPoint y: 388, endPoint x: 364, endPoint y: 366, distance: 390.6
drag, startPoint x: 385, startPoint y: 390, endPoint x: 397, endPoint y: 345, distance: 47.2
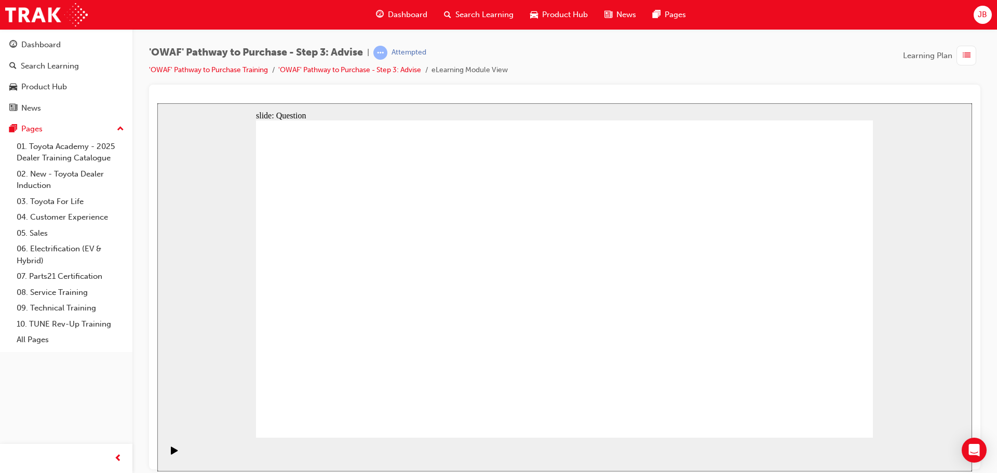
drag, startPoint x: 465, startPoint y: 375, endPoint x: 541, endPoint y: 247, distance: 149.7
drag, startPoint x: 597, startPoint y: 382, endPoint x: 430, endPoint y: 284, distance: 193.2
drag, startPoint x: 684, startPoint y: 342, endPoint x: 680, endPoint y: 293, distance: 49.0
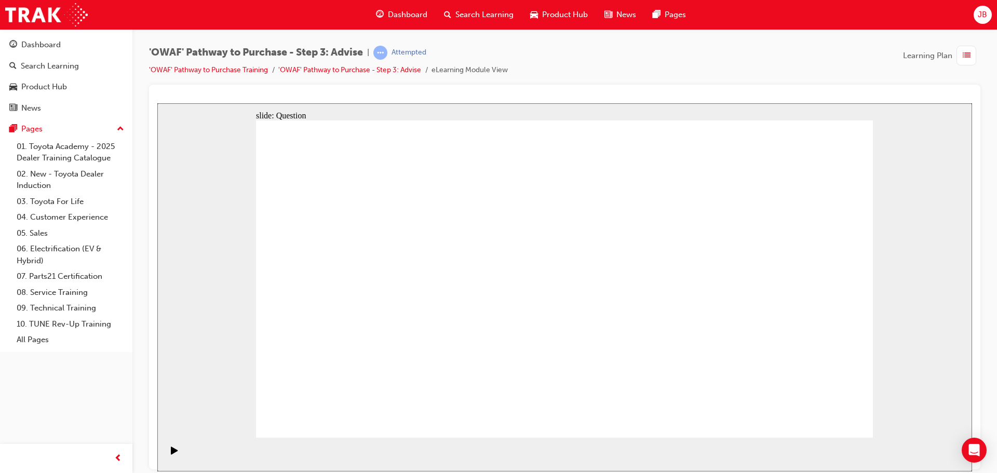
drag, startPoint x: 754, startPoint y: 332, endPoint x: 564, endPoint y: 330, distance: 190.1
drag, startPoint x: 800, startPoint y: 346, endPoint x: 426, endPoint y: 343, distance: 373.9
drag, startPoint x: 721, startPoint y: 352, endPoint x: 333, endPoint y: 354, distance: 387.4
drag, startPoint x: 759, startPoint y: 361, endPoint x: 587, endPoint y: 356, distance: 172.5
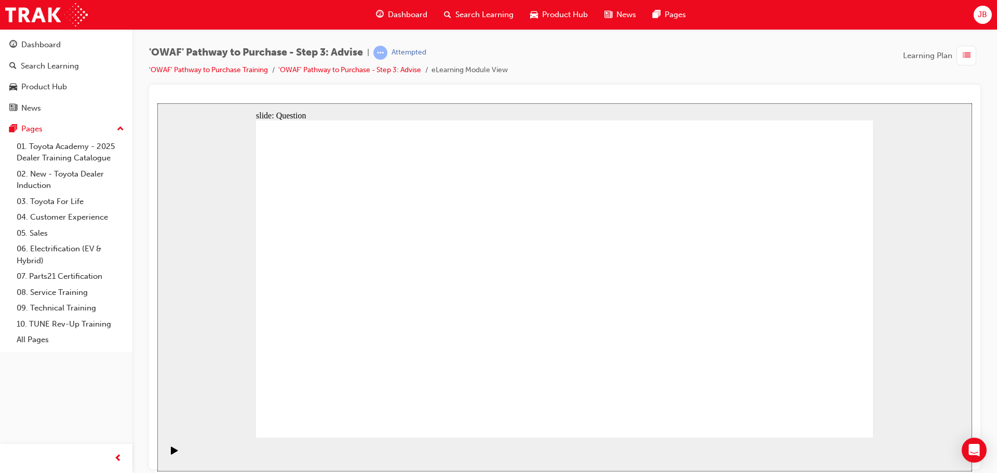
drag, startPoint x: 786, startPoint y: 366, endPoint x: 589, endPoint y: 360, distance: 197.4
drag, startPoint x: 801, startPoint y: 366, endPoint x: 415, endPoint y: 362, distance: 385.3
drag, startPoint x: 762, startPoint y: 360, endPoint x: 387, endPoint y: 351, distance: 375.6
drag, startPoint x: 749, startPoint y: 362, endPoint x: 392, endPoint y: 370, distance: 357.3
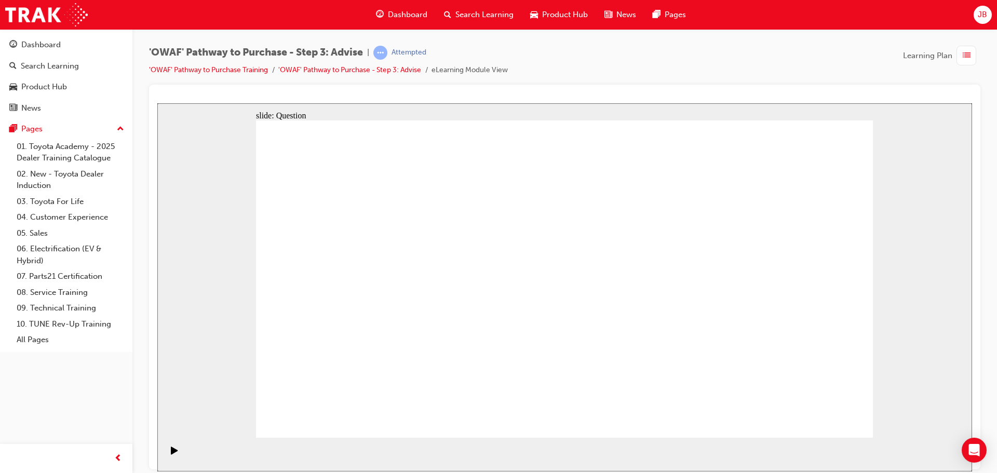
drag, startPoint x: 771, startPoint y: 341, endPoint x: 576, endPoint y: 339, distance: 194.2
drag, startPoint x: 712, startPoint y: 352, endPoint x: 334, endPoint y: 354, distance: 378.6
drag, startPoint x: 735, startPoint y: 367, endPoint x: 550, endPoint y: 363, distance: 185.4
drag, startPoint x: 799, startPoint y: 366, endPoint x: 599, endPoint y: 371, distance: 200.0
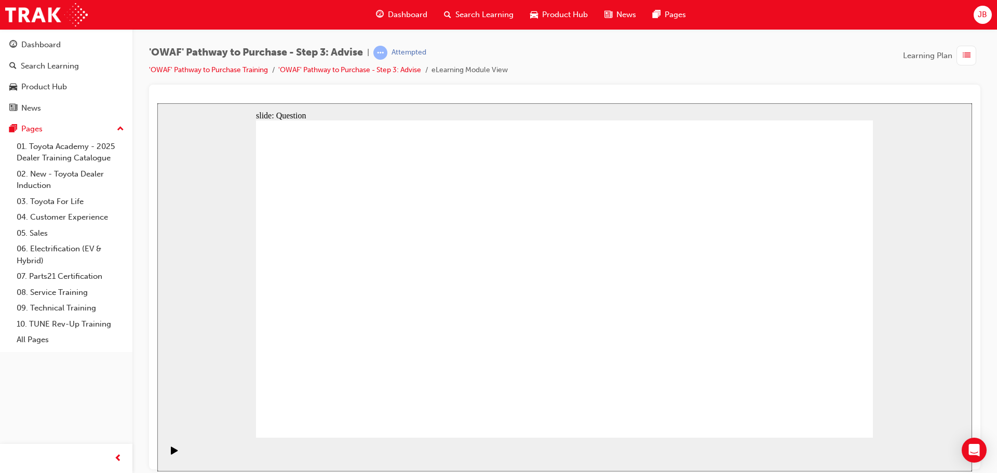
drag, startPoint x: 790, startPoint y: 362, endPoint x: 597, endPoint y: 374, distance: 193.5
drag, startPoint x: 766, startPoint y: 364, endPoint x: 382, endPoint y: 357, distance: 384.3
drag, startPoint x: 774, startPoint y: 355, endPoint x: 405, endPoint y: 360, distance: 369.2
drag, startPoint x: 744, startPoint y: 348, endPoint x: 338, endPoint y: 364, distance: 406.4
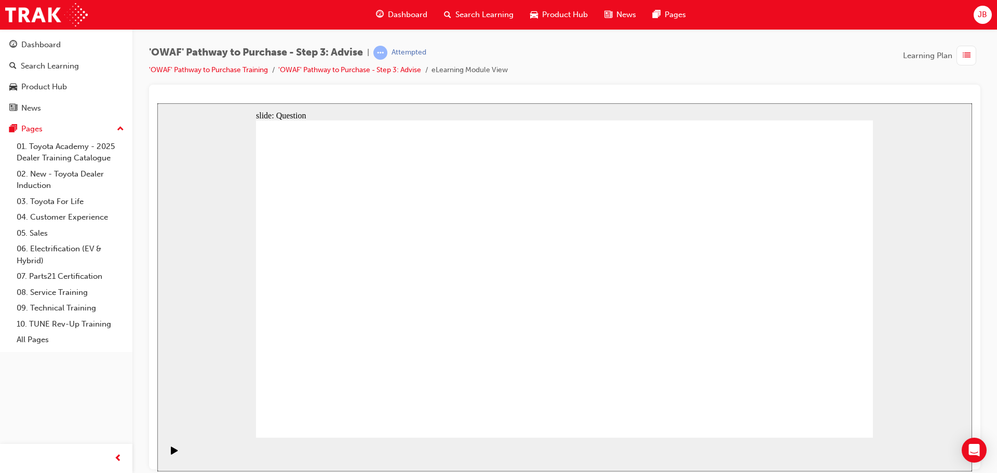
drag, startPoint x: 420, startPoint y: 257, endPoint x: 601, endPoint y: 262, distance: 181.3
drag, startPoint x: 445, startPoint y: 301, endPoint x: 662, endPoint y: 265, distance: 219.5
drag, startPoint x: 458, startPoint y: 341, endPoint x: 737, endPoint y: 248, distance: 293.9
drag, startPoint x: 372, startPoint y: 308, endPoint x: 617, endPoint y: 301, distance: 245.2
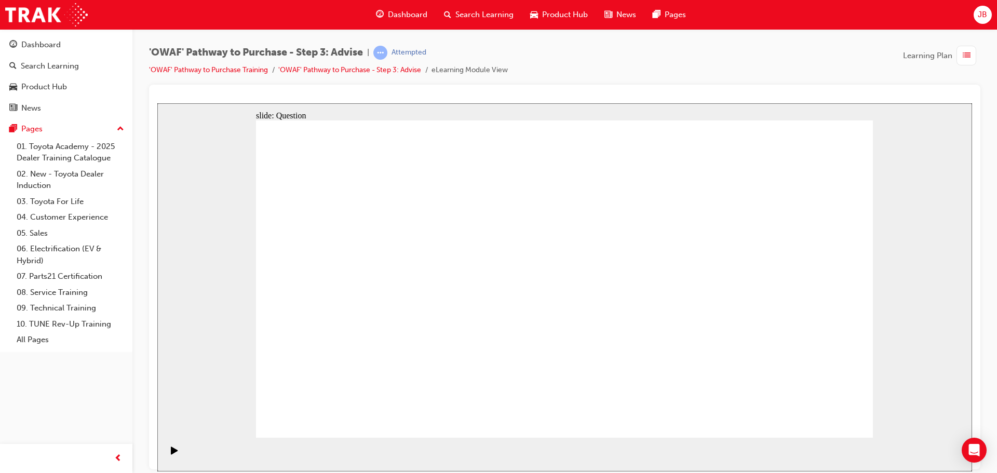
drag, startPoint x: 388, startPoint y: 355, endPoint x: 702, endPoint y: 307, distance: 316.7
drag, startPoint x: 801, startPoint y: 248, endPoint x: 493, endPoint y: 370, distance: 330.7
drag, startPoint x: 460, startPoint y: 262, endPoint x: 826, endPoint y: 383, distance: 386.0
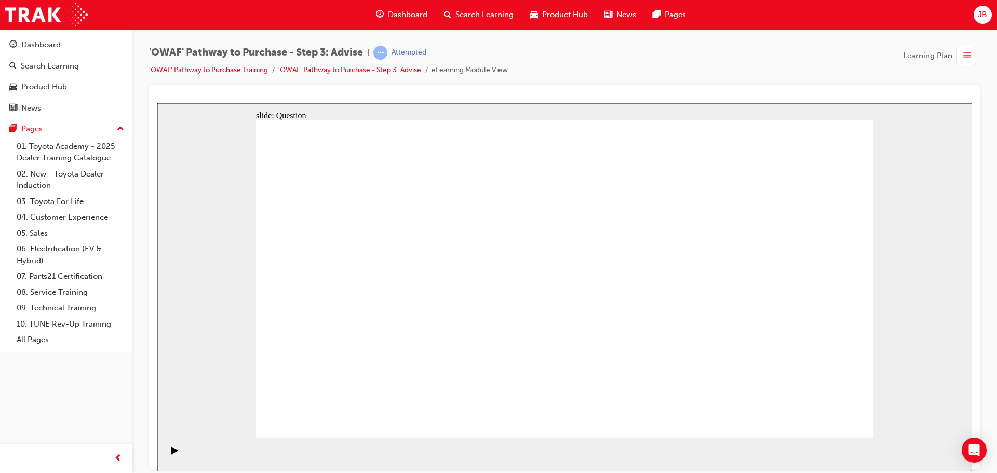
drag, startPoint x: 375, startPoint y: 263, endPoint x: 559, endPoint y: 380, distance: 217.5
drag, startPoint x: 509, startPoint y: 253, endPoint x: 631, endPoint y: 380, distance: 175.9
drag, startPoint x: 327, startPoint y: 245, endPoint x: 449, endPoint y: 364, distance: 170.4
drag, startPoint x: 747, startPoint y: 250, endPoint x: 683, endPoint y: 368, distance: 134.5
drag, startPoint x: 757, startPoint y: 386, endPoint x: 484, endPoint y: 276, distance: 294.0
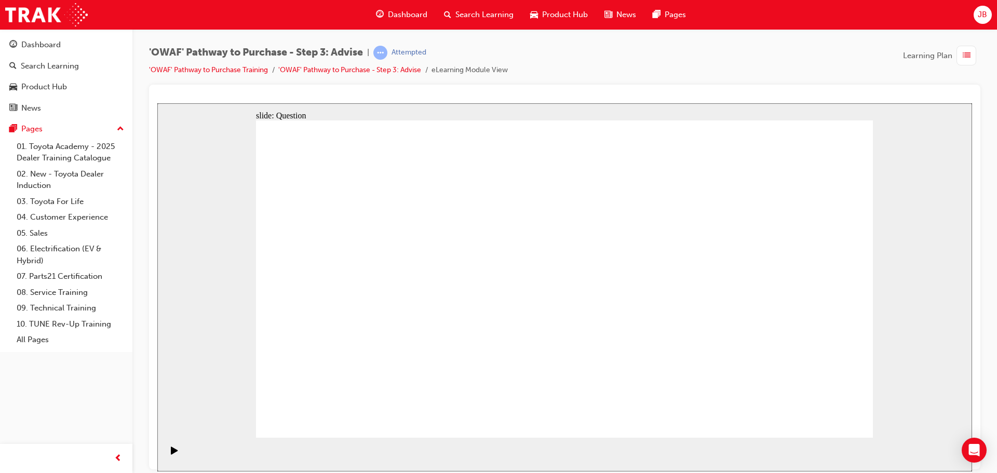
drag, startPoint x: 564, startPoint y: 252, endPoint x: 318, endPoint y: 373, distance: 274.0
drag, startPoint x: 679, startPoint y: 247, endPoint x: 734, endPoint y: 376, distance: 140.0
drag, startPoint x: 628, startPoint y: 250, endPoint x: 385, endPoint y: 379, distance: 274.8
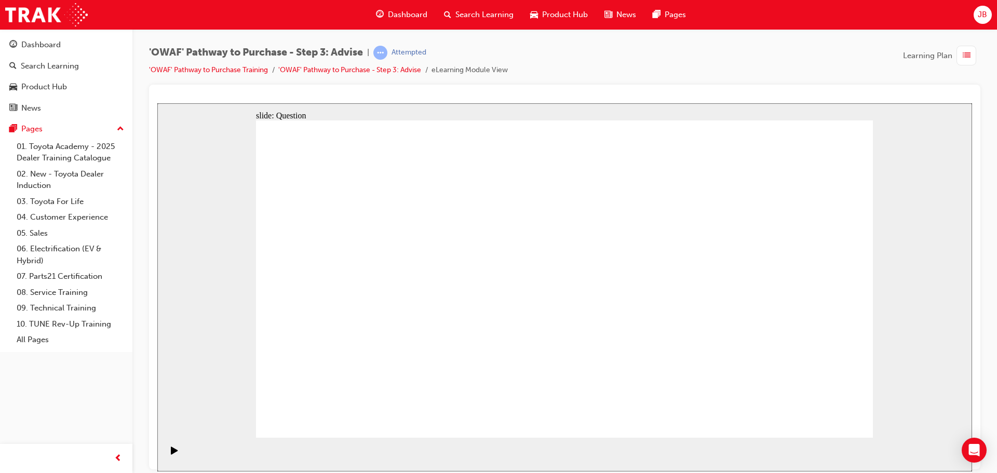
drag, startPoint x: 737, startPoint y: 369, endPoint x: 470, endPoint y: 258, distance: 288.9
drag, startPoint x: 439, startPoint y: 362, endPoint x: 745, endPoint y: 364, distance: 305.9
drag, startPoint x: 699, startPoint y: 241, endPoint x: 457, endPoint y: 372, distance: 274.9
drag, startPoint x: 809, startPoint y: 424, endPoint x: 812, endPoint y: 419, distance: 6.5
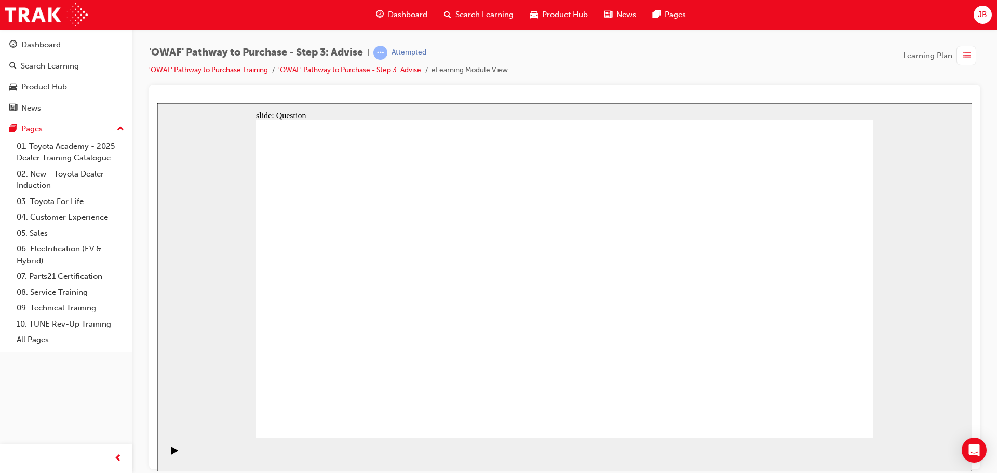
drag, startPoint x: 569, startPoint y: 343, endPoint x: 570, endPoint y: 338, distance: 5.4
click at [399, 18] on span "Dashboard" at bounding box center [407, 15] width 39 height 12
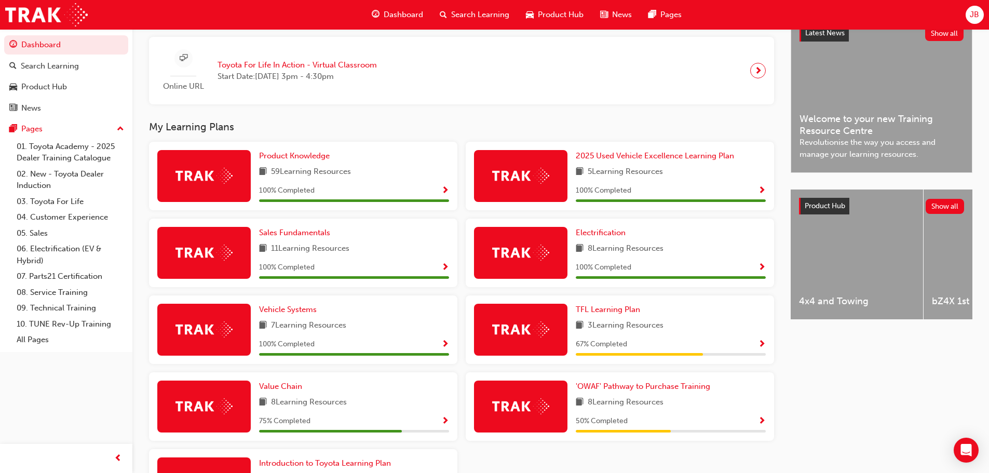
scroll to position [312, 0]
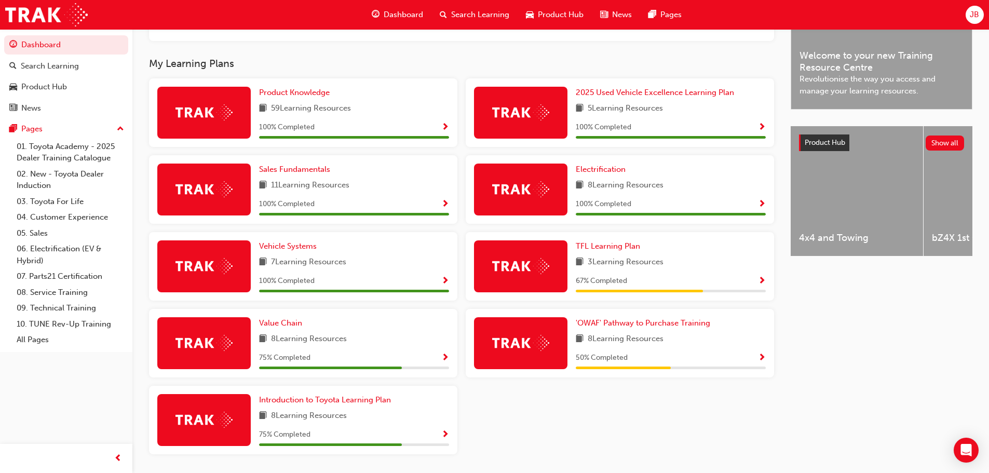
click at [760, 361] on span "Show Progress" at bounding box center [762, 358] width 8 height 9
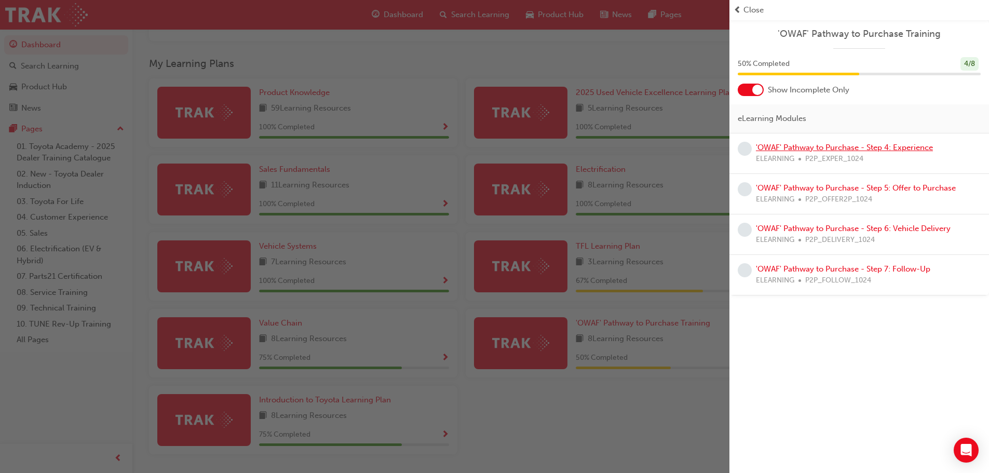
click at [856, 149] on link "'OWAF' Pathway to Purchase - Step 4: Experience" at bounding box center [844, 147] width 177 height 9
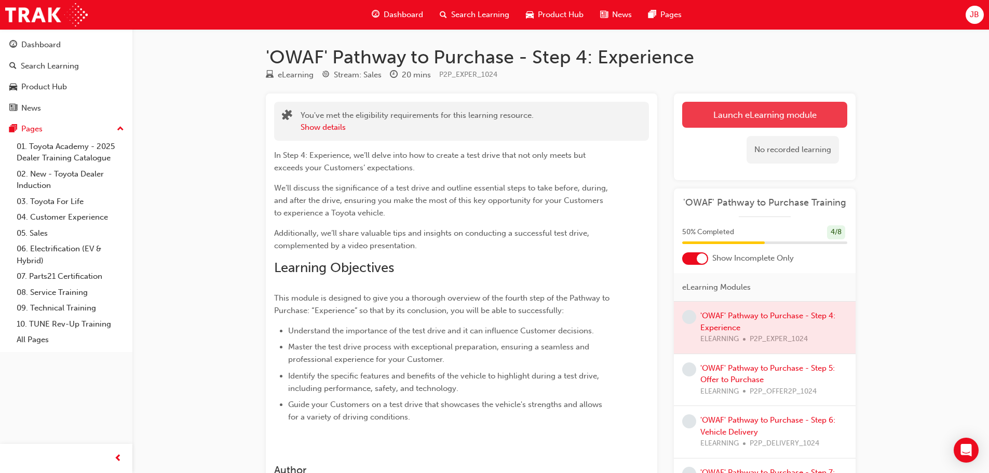
click at [745, 111] on link "Launch eLearning module" at bounding box center [764, 115] width 165 height 26
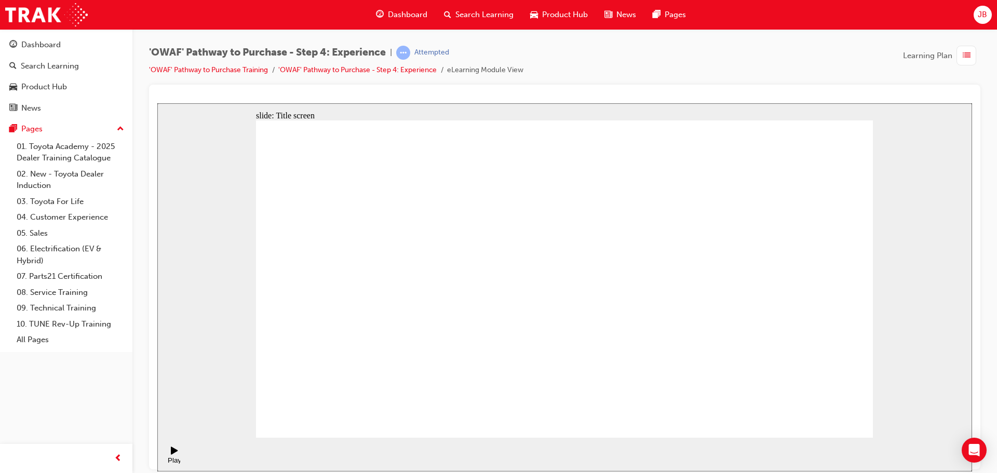
drag, startPoint x: 791, startPoint y: 415, endPoint x: 813, endPoint y: 421, distance: 22.7
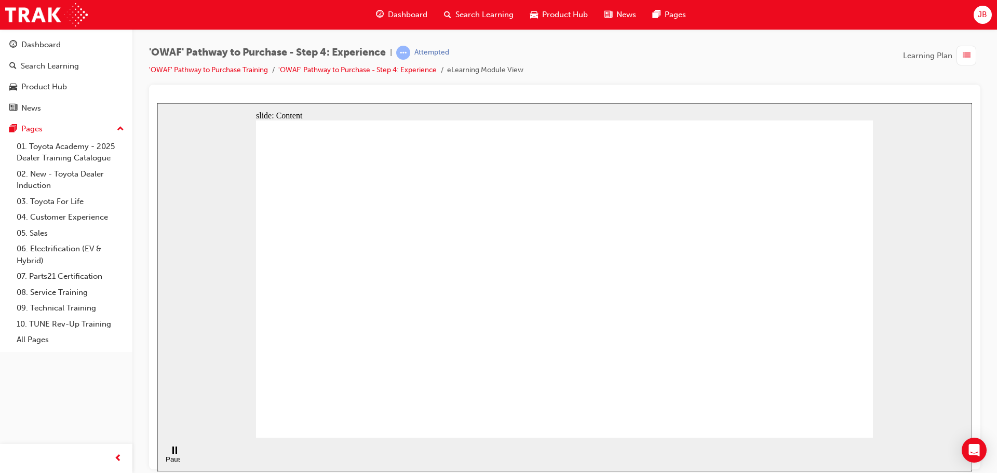
drag, startPoint x: 599, startPoint y: 327, endPoint x: 598, endPoint y: 343, distance: 16.6
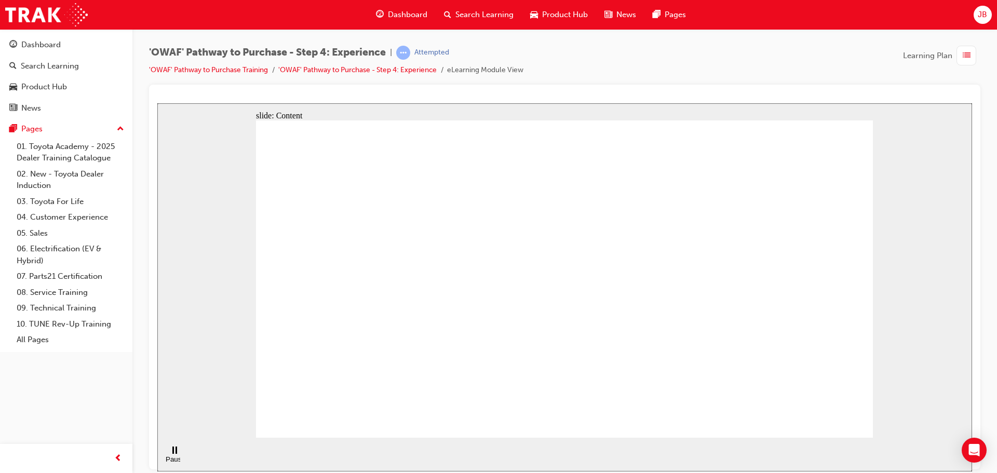
drag, startPoint x: 598, startPoint y: 373, endPoint x: 616, endPoint y: 299, distance: 76.8
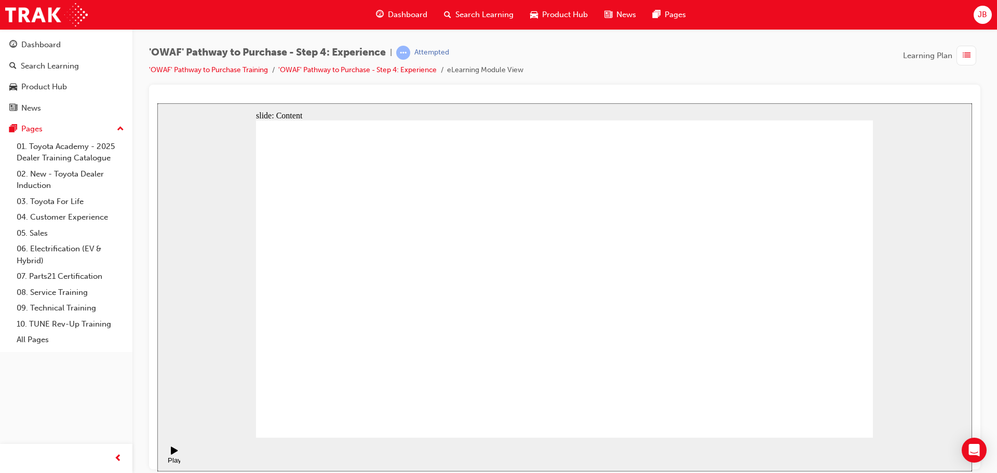
drag, startPoint x: 315, startPoint y: 326, endPoint x: 370, endPoint y: 325, distance: 55.1
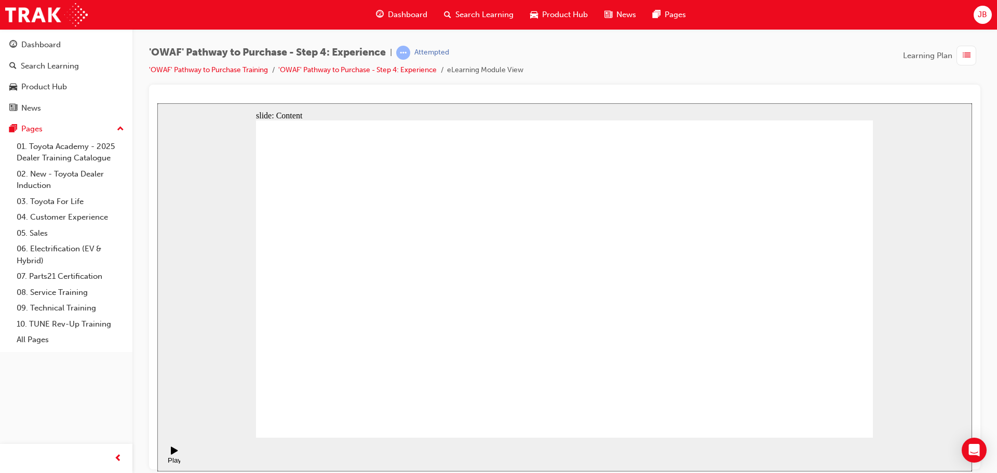
drag, startPoint x: 381, startPoint y: 325, endPoint x: 402, endPoint y: 323, distance: 20.9
drag, startPoint x: 460, startPoint y: 325, endPoint x: 478, endPoint y: 323, distance: 17.8
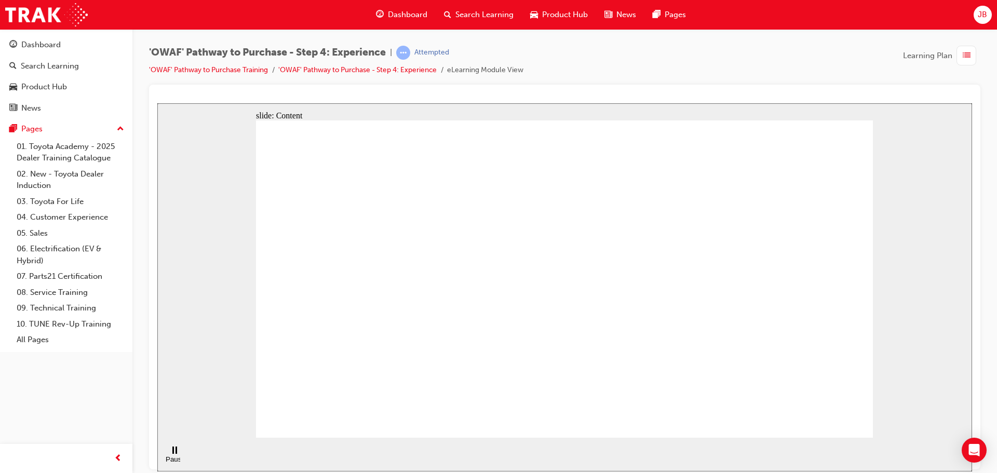
drag, startPoint x: 626, startPoint y: 435, endPoint x: 632, endPoint y: 428, distance: 8.8
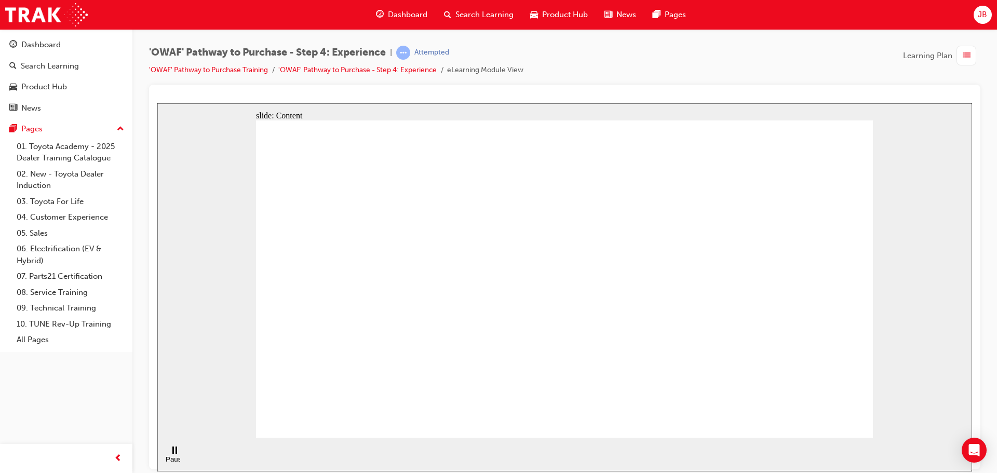
drag, startPoint x: 662, startPoint y: 317, endPoint x: 655, endPoint y: 328, distance: 12.6
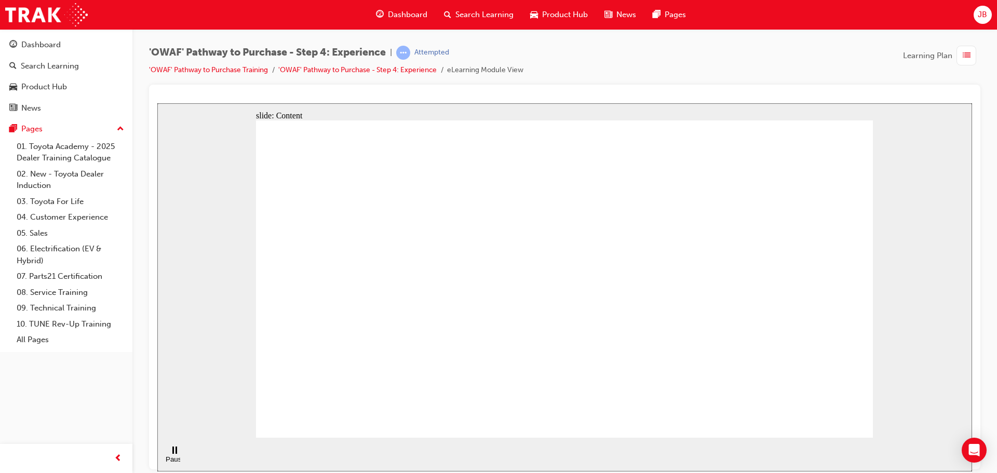
drag, startPoint x: 595, startPoint y: 158, endPoint x: 602, endPoint y: 166, distance: 9.9
drag, startPoint x: 527, startPoint y: 163, endPoint x: 536, endPoint y: 177, distance: 17.1
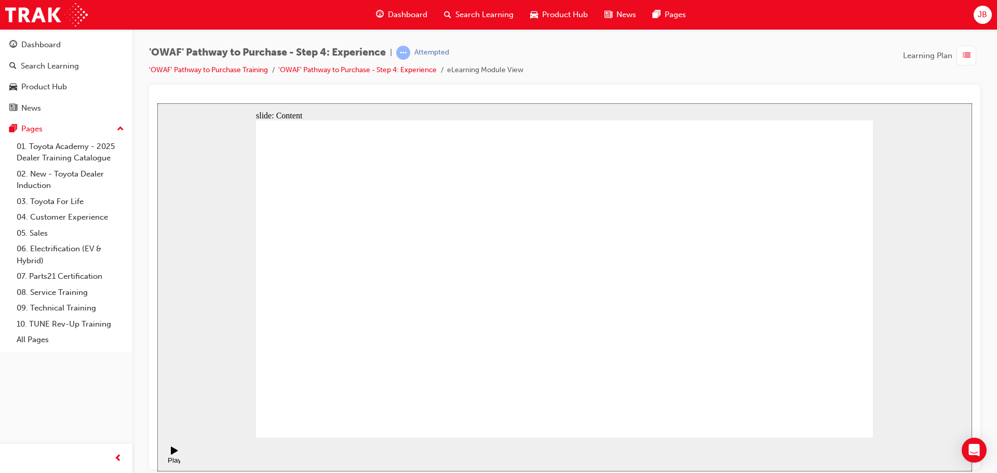
drag, startPoint x: 721, startPoint y: 181, endPoint x: 760, endPoint y: 161, distance: 43.7
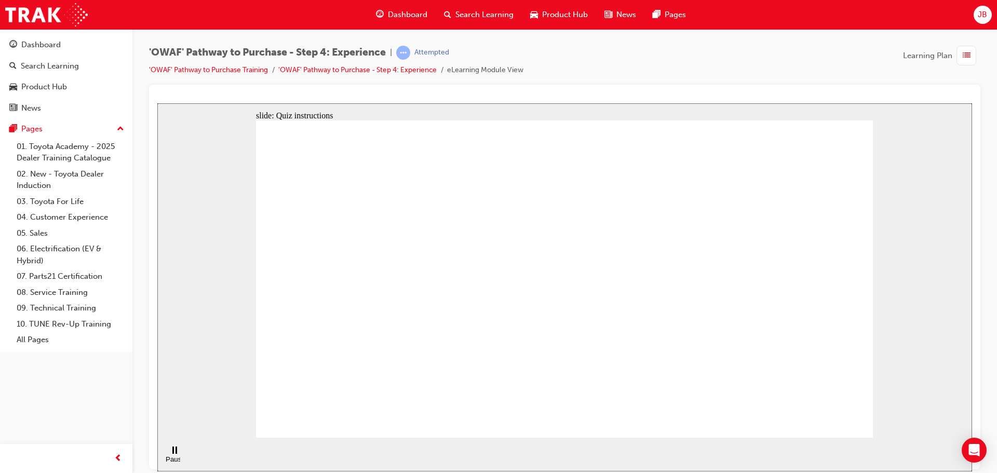
click at [495, 304] on button "OK" at bounding box center [486, 301] width 18 height 11
checkbox input "true"
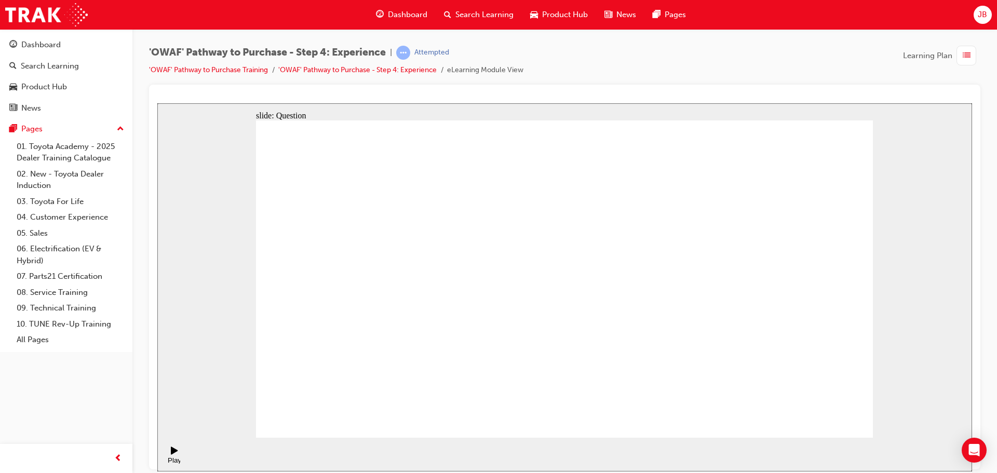
checkbox input "true"
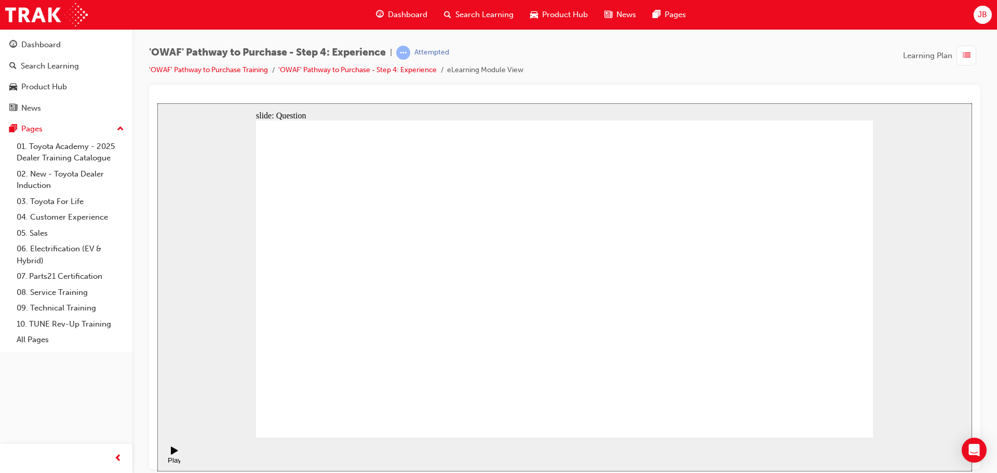
drag, startPoint x: 780, startPoint y: 315, endPoint x: 388, endPoint y: 343, distance: 393.1
drag, startPoint x: 783, startPoint y: 339, endPoint x: 371, endPoint y: 368, distance: 412.8
drag, startPoint x: 788, startPoint y: 347, endPoint x: 604, endPoint y: 383, distance: 187.8
drag, startPoint x: 788, startPoint y: 359, endPoint x: 422, endPoint y: 374, distance: 366.9
drag, startPoint x: 758, startPoint y: 347, endPoint x: 383, endPoint y: 366, distance: 375.9
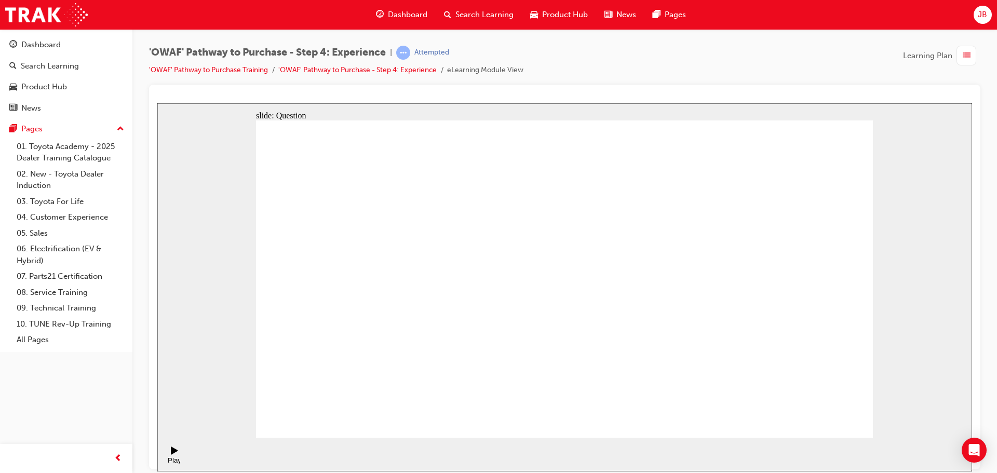
drag, startPoint x: 778, startPoint y: 346, endPoint x: 590, endPoint y: 379, distance: 190.2
drag, startPoint x: 798, startPoint y: 346, endPoint x: 405, endPoint y: 368, distance: 393.2
drag, startPoint x: 767, startPoint y: 351, endPoint x: 379, endPoint y: 382, distance: 389.7
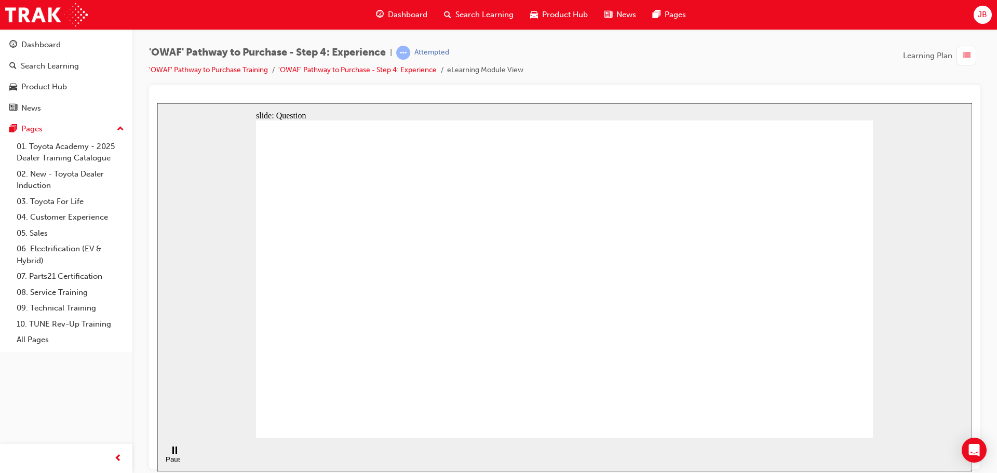
drag, startPoint x: 774, startPoint y: 311, endPoint x: 379, endPoint y: 343, distance: 396.4
drag, startPoint x: 783, startPoint y: 342, endPoint x: 436, endPoint y: 362, distance: 346.9
drag, startPoint x: 790, startPoint y: 334, endPoint x: 403, endPoint y: 356, distance: 386.9
drag, startPoint x: 802, startPoint y: 330, endPoint x: 408, endPoint y: 355, distance: 394.4
drag, startPoint x: 786, startPoint y: 337, endPoint x: 591, endPoint y: 375, distance: 197.9
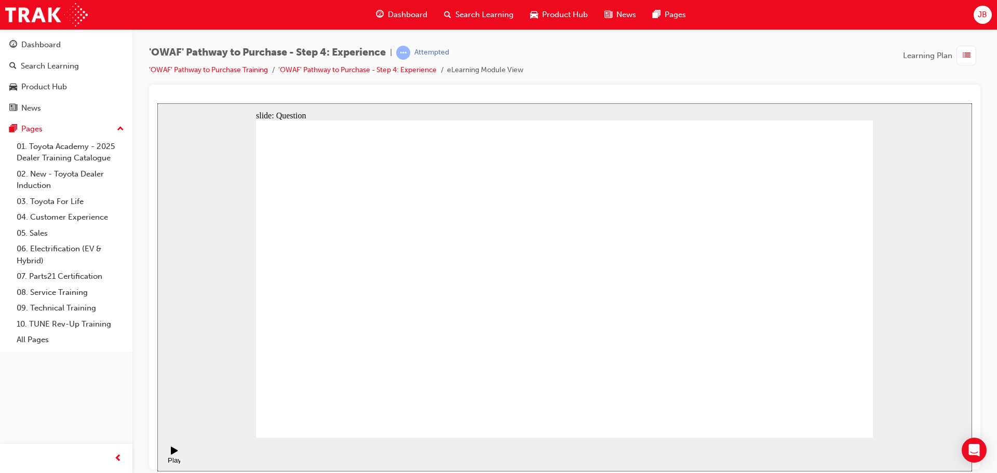
drag, startPoint x: 775, startPoint y: 336, endPoint x: 594, endPoint y: 362, distance: 183.1
drag, startPoint x: 775, startPoint y: 333, endPoint x: 386, endPoint y: 368, distance: 390.5
drag, startPoint x: 779, startPoint y: 325, endPoint x: 385, endPoint y: 349, distance: 395.4
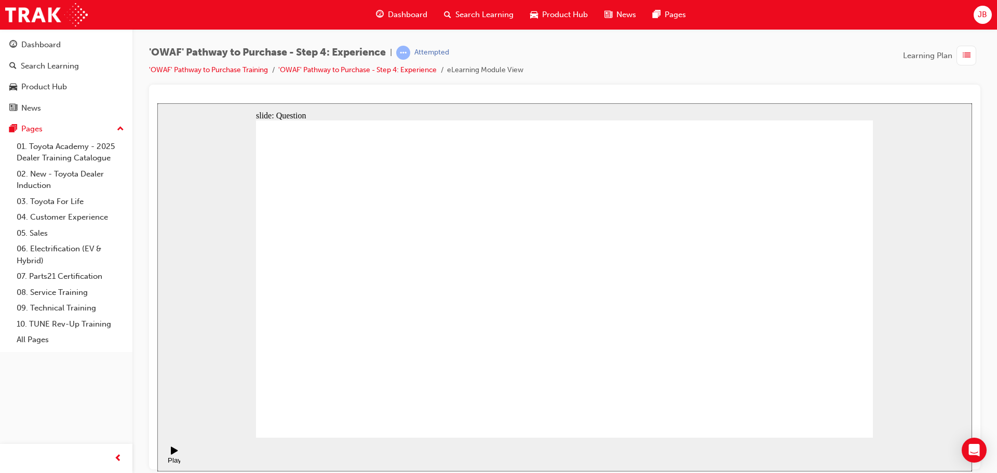
drag, startPoint x: 623, startPoint y: 380, endPoint x: 556, endPoint y: 290, distance: 112.4
drag, startPoint x: 777, startPoint y: 378, endPoint x: 779, endPoint y: 386, distance: 8.6
drag, startPoint x: 690, startPoint y: 384, endPoint x: 623, endPoint y: 294, distance: 112.2
drag, startPoint x: 574, startPoint y: 380, endPoint x: 706, endPoint y: 290, distance: 159.7
drag, startPoint x: 766, startPoint y: 386, endPoint x: 766, endPoint y: 298, distance: 88.8
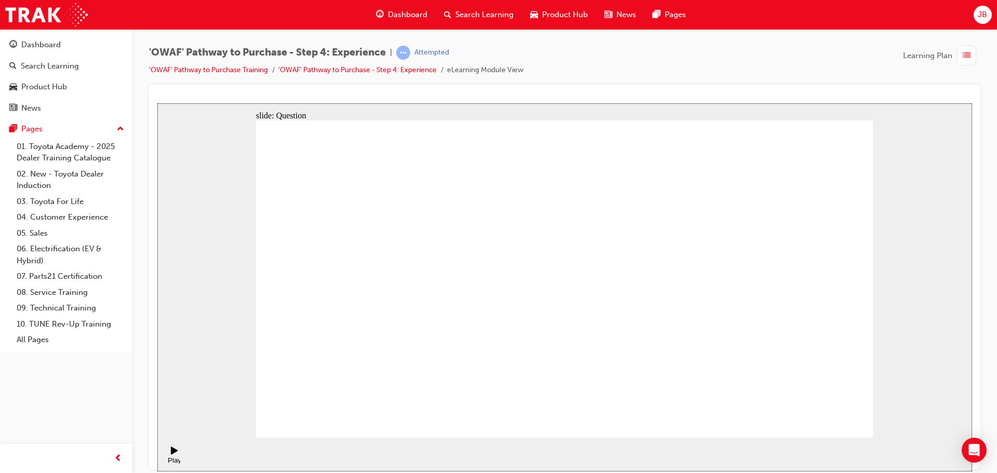
drag, startPoint x: 820, startPoint y: 366, endPoint x: 821, endPoint y: 283, distance: 82.6
drag, startPoint x: 740, startPoint y: 283, endPoint x: 809, endPoint y: 288, distance: 68.7
drag, startPoint x: 814, startPoint y: 334, endPoint x: 754, endPoint y: 252, distance: 101.1
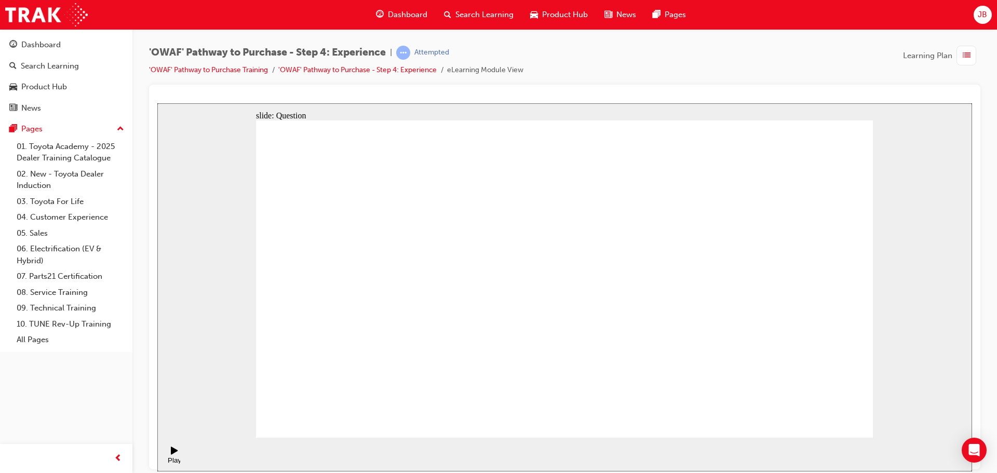
drag, startPoint x: 818, startPoint y: 425, endPoint x: 820, endPoint y: 420, distance: 5.8
drag, startPoint x: 476, startPoint y: 378, endPoint x: 557, endPoint y: 247, distance: 153.9
drag, startPoint x: 664, startPoint y: 375, endPoint x: 698, endPoint y: 365, distance: 36.0
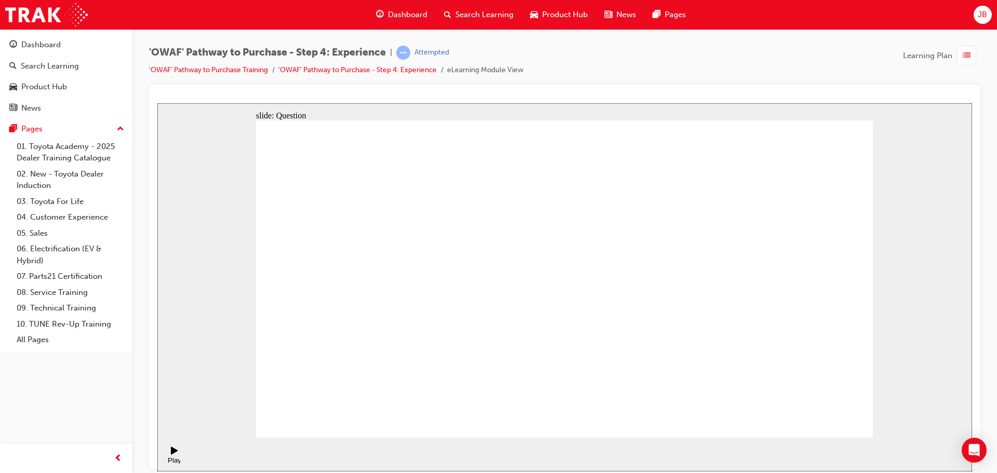
drag, startPoint x: 595, startPoint y: 345, endPoint x: 734, endPoint y: 242, distance: 172.7
drag, startPoint x: 661, startPoint y: 384, endPoint x: 693, endPoint y: 274, distance: 114.8
drag, startPoint x: 580, startPoint y: 350, endPoint x: 573, endPoint y: 345, distance: 8.9
